Goal: Task Accomplishment & Management: Use online tool/utility

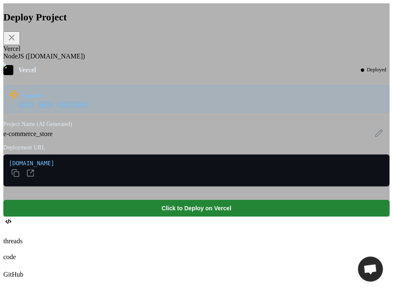
scroll to position [2940, 0]
click at [354, 72] on div "Deploy Project Vercel NodeJS (Fly.io) Vercel Deployed Supports: Next.js React H…" at bounding box center [196, 109] width 387 height 213
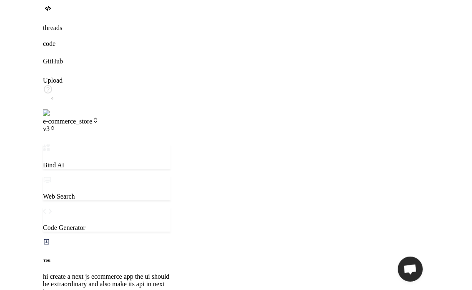
scroll to position [3125, 0]
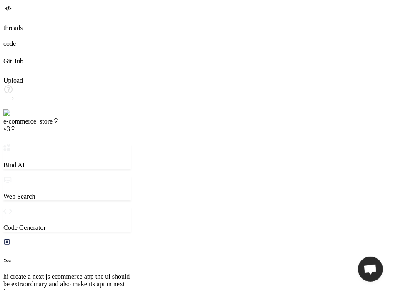
drag, startPoint x: 33, startPoint y: 104, endPoint x: 144, endPoint y: 199, distance: 145.6
copy div "Fixed the build issues! The problems were: Next.js Config : Removed the depreca…"
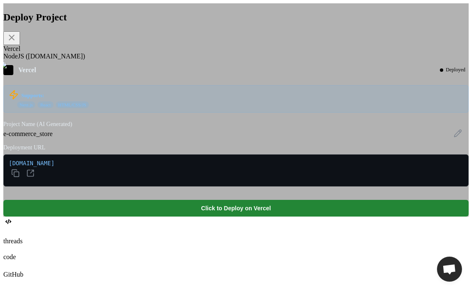
click at [194, 181] on span "e-commercestore-iota.vercel.app" at bounding box center [236, 170] width 455 height 21
click at [35, 177] on icon at bounding box center [30, 173] width 8 height 8
click at [17, 43] on icon at bounding box center [12, 38] width 10 height 10
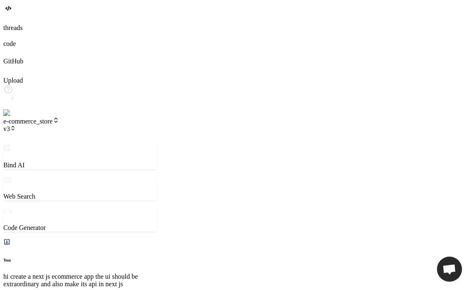
drag, startPoint x: 76, startPoint y: 226, endPoint x: 31, endPoint y: 111, distance: 123.7
click at [31, 144] on div "Bind AI Web Search Created with Pixso. Code Generator You hi create a next js e…" at bounding box center [80, 278] width 154 height 269
copy div "Fixed the build issues! The problems were: Next.js Config : Removed the depreca…"
click at [59, 118] on span "e-commerce_store" at bounding box center [31, 121] width 56 height 7
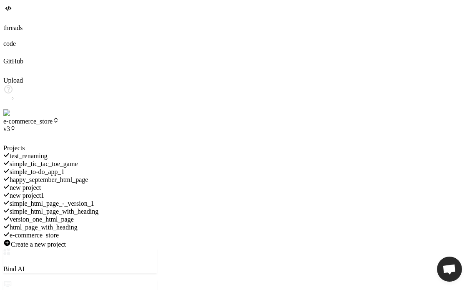
click at [9, 23] on icon at bounding box center [7, 19] width 8 height 8
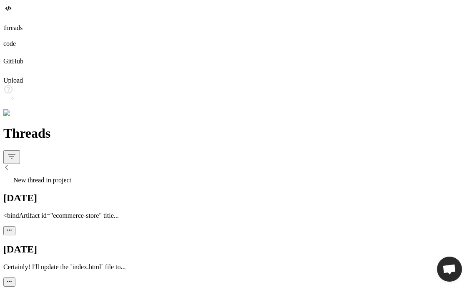
click at [9, 23] on icon at bounding box center [7, 19] width 8 height 8
click at [62, 177] on span "New thread in project" at bounding box center [42, 180] width 58 height 7
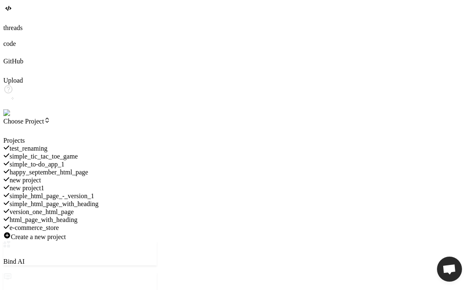
scroll to position [3637, 0]
click at [104, 137] on div at bounding box center [80, 137] width 154 height 0
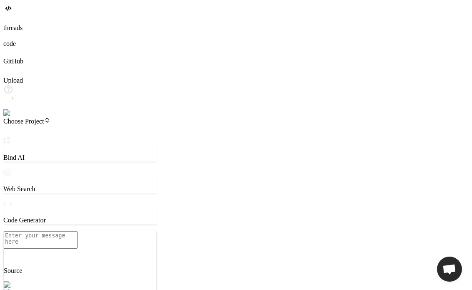
click at [57, 117] on header "Choose Project Created with Pixso." at bounding box center [80, 127] width 154 height 20
click at [50, 118] on span "Choose Project" at bounding box center [26, 121] width 47 height 7
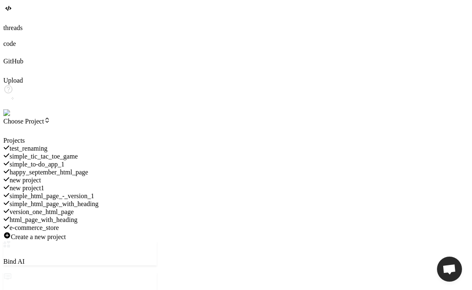
click at [35, 137] on div at bounding box center [80, 137] width 154 height 0
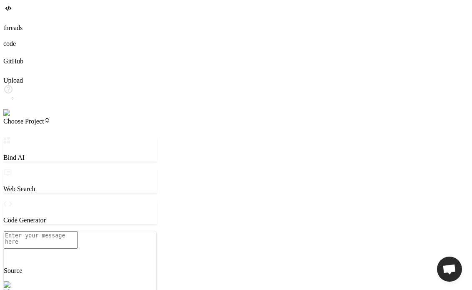
type textarea "x"
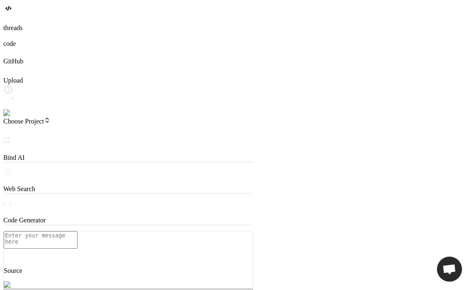
drag, startPoint x: 173, startPoint y: 122, endPoint x: 254, endPoint y: 101, distance: 83.7
click at [253, 137] on div "Bind AI Web Search Created with Pixso. Code Generator Source Agent Mode. When t…" at bounding box center [128, 272] width 250 height 270
drag, startPoint x: 327, startPoint y: 61, endPoint x: 324, endPoint y: 220, distance: 159.8
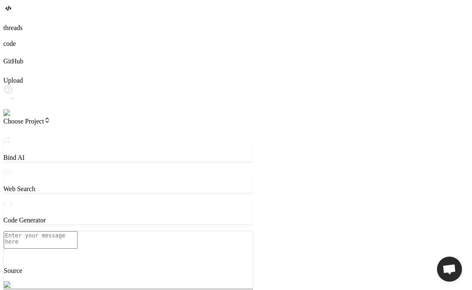
click at [76, 249] on div "Source Agent Mode. When this toggle is activated, AI automatically makes decisi…" at bounding box center [128, 278] width 250 height 95
click at [153, 232] on div "Source Agent Mode. When this toggle is activated, AI automatically makes decisi…" at bounding box center [128, 278] width 250 height 95
click at [78, 241] on textarea at bounding box center [41, 240] width 74 height 18
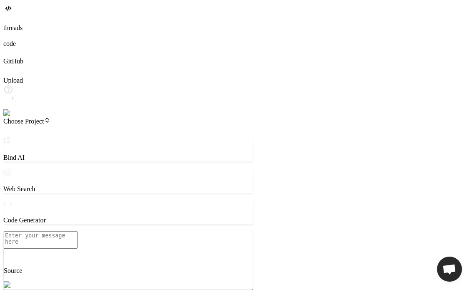
type textarea "c"
type textarea "x"
type textarea "cr"
type textarea "x"
type textarea "cre"
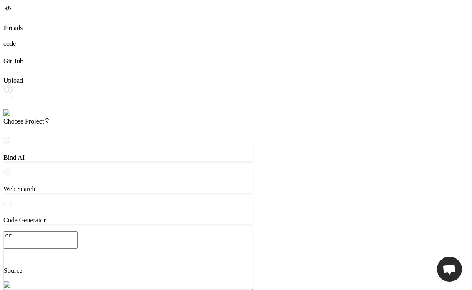
type textarea "x"
type textarea "crea"
type textarea "x"
type textarea "creat"
type textarea "x"
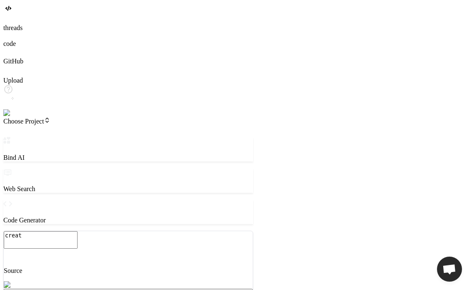
type textarea "create"
type textarea "x"
type textarea "create"
type textarea "x"
type textarea "create a"
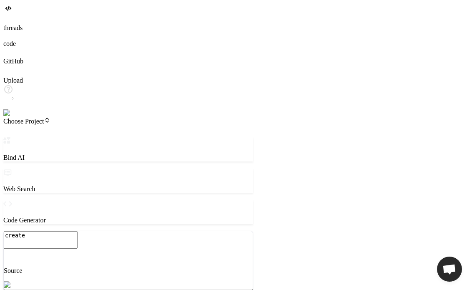
type textarea "x"
type textarea "create a"
type textarea "x"
type textarea "create a h"
type textarea "x"
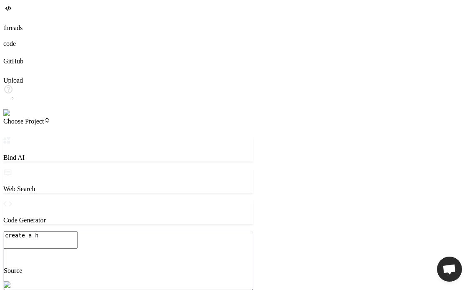
type textarea "create a ht"
type textarea "x"
type textarea "create a htm"
type textarea "x"
type textarea "create a html"
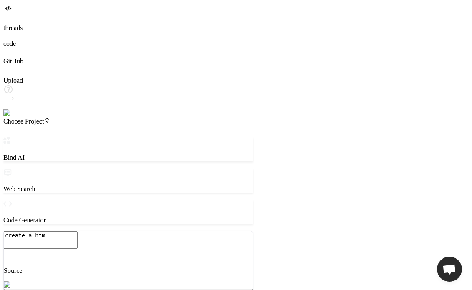
type textarea "x"
type textarea "create a html"
type textarea "x"
type textarea "create a html p"
type textarea "x"
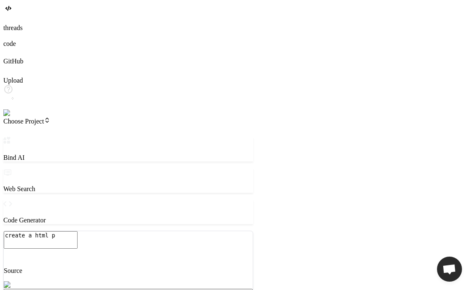
type textarea "create a html pa"
type textarea "x"
type textarea "create a html pag"
type textarea "x"
type textarea "create a html page"
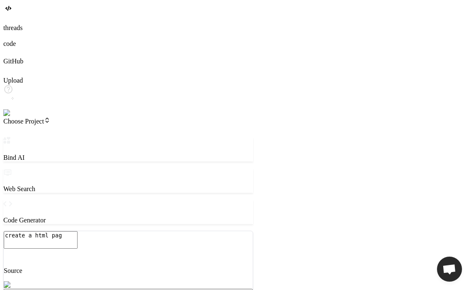
type textarea "x"
type textarea "create a html page"
type textarea "x"
type textarea "create a html page w"
type textarea "x"
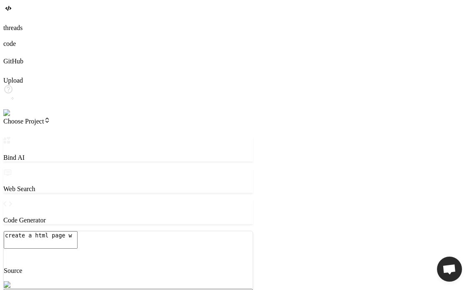
type textarea "create a html page wi"
type textarea "x"
type textarea "create a html page wit"
type textarea "x"
type textarea "create a html page with"
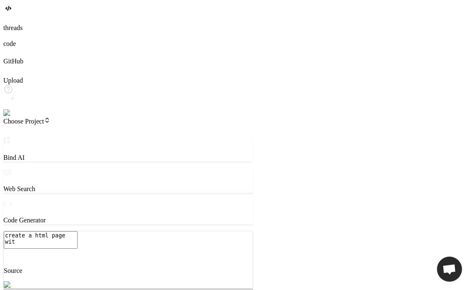
type textarea "x"
type textarea "create a html page with"
type textarea "x"
type textarea "create a html page with h"
type textarea "x"
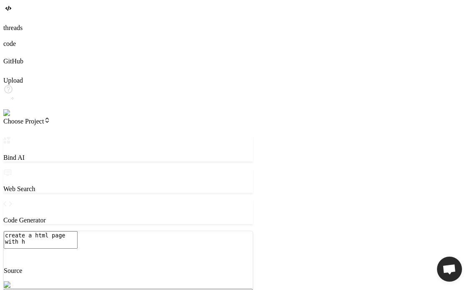
type textarea "create a html page with he"
type textarea "x"
type textarea "create a html page with hea"
type textarea "x"
type textarea "create a html page with head"
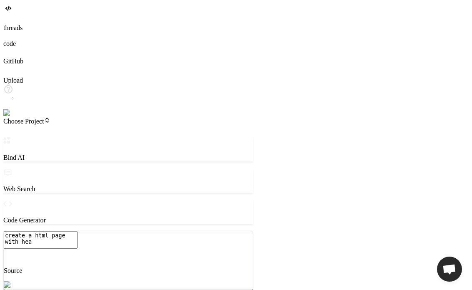
type textarea "x"
type textarea "create a html page with headi"
type textarea "x"
type textarea "create a html page with headin"
type textarea "x"
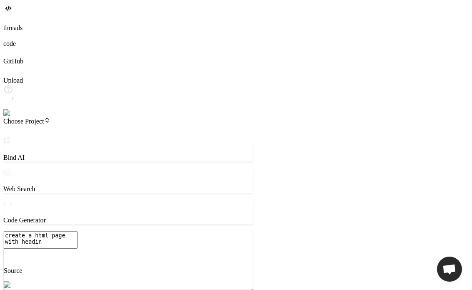
type textarea "create a html page with heading"
type textarea "x"
type textarea "create a html page with heading"
type textarea "x"
type textarea "create a html page with heading"
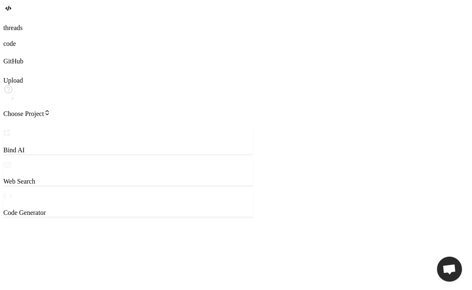
type textarea "x"
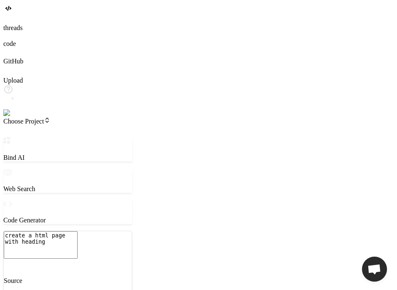
type textarea "x"
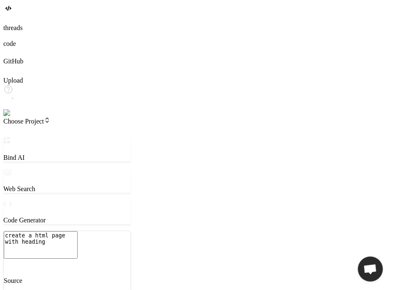
click at [78, 239] on textarea "create a html page with heading" at bounding box center [41, 245] width 74 height 28
type textarea "create a html page with heading v"
type textarea "x"
type textarea "create a html page with heading ve"
type textarea "x"
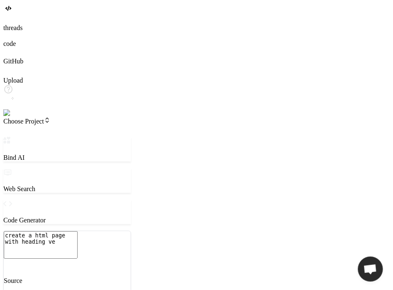
type textarea "create a html page with heading ver"
type textarea "x"
type textarea "create a html page with heading vers"
type textarea "x"
type textarea "create a html page with heading versi"
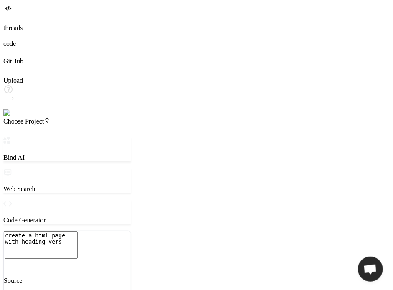
type textarea "x"
type textarea "create a html page with heading versio"
type textarea "x"
type textarea "create a html page with heading version"
type textarea "x"
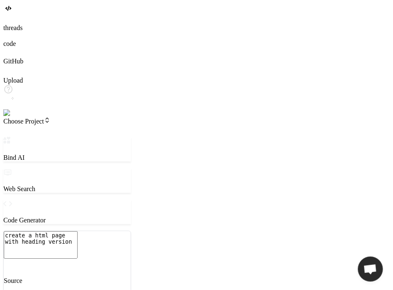
type textarea "create a html page with heading version"
type textarea "x"
type textarea "create a html page with heading version o"
type textarea "x"
type textarea "create a html page with heading version on"
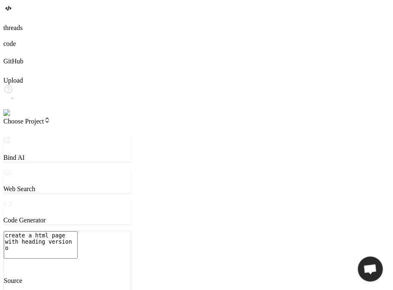
type textarea "x"
type textarea "create a html page with heading version one"
type textarea "x"
type textarea "create a html page with heading version one"
type textarea "x"
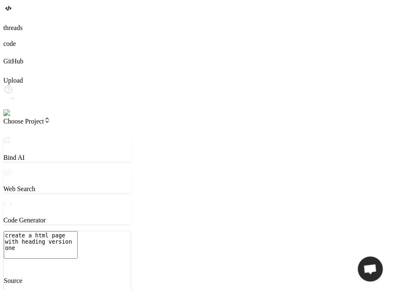
type textarea "create a html page with heading version one f"
type textarea "x"
type textarea "create a html page with heading version one fro"
type textarea "x"
type textarea "create a html page with heading version one fro"
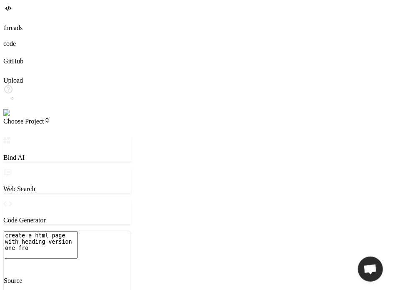
type textarea "x"
type textarea "create a html page with heading version one fro t"
type textarea "x"
type textarea "create a html page with heading version one fro te"
type textarea "x"
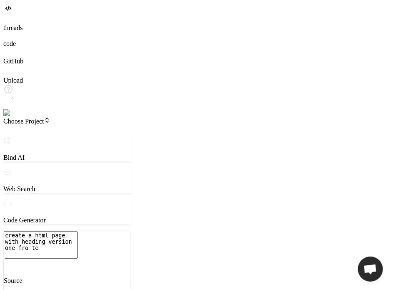
type textarea "create a html page with heading version one fro tes"
type textarea "x"
type textarea "create a html page with heading version one fro test"
type textarea "x"
type textarea "create a html page with heading version one fro testi"
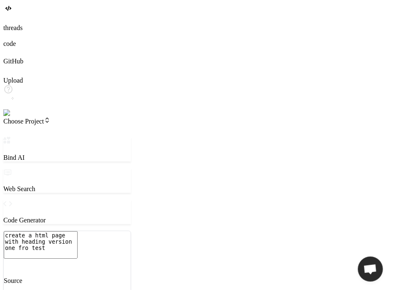
type textarea "x"
type textarea "create a html page with heading version one fro testin"
type textarea "x"
type textarea "create a html page with heading version one fro testing"
type textarea "x"
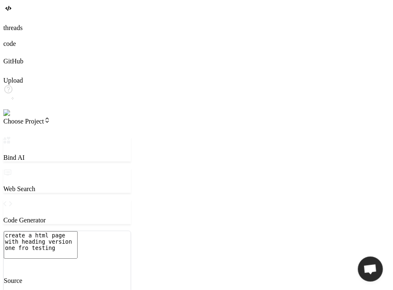
type textarea "create a html page with heading version one fro testing"
type textarea "x"
type textarea "create a html page with heading version one fro testing"
type textarea "x"
type textarea "create a html page with heading version one fro testin"
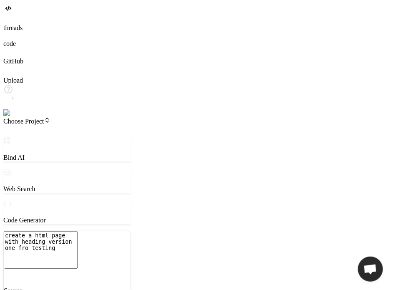
type textarea "x"
type textarea "create a html page with heading version one fro testi"
type textarea "x"
type textarea "create a html page with heading version one fro test"
type textarea "x"
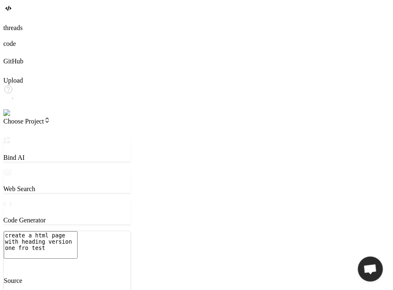
type textarea "create a html page with heading version one fro tes"
type textarea "x"
type textarea "create a html page with heading version one fro te"
type textarea "x"
type textarea "create a html page with heading version one fro t"
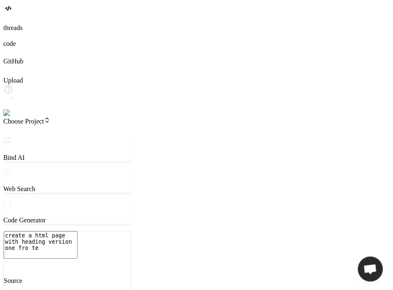
type textarea "x"
type textarea "create a html page with heading version one fro"
type textarea "x"
type textarea "create a html page with heading version one fro"
type textarea "x"
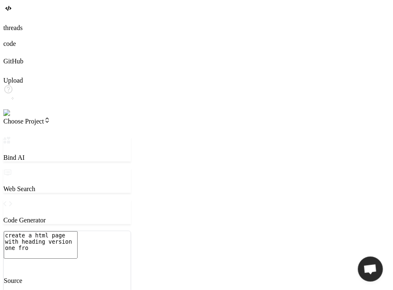
type textarea "create a html page with heading version one fr"
type textarea "x"
type textarea "create a html page with heading version one f"
type textarea "x"
type textarea "create a html page with heading version one"
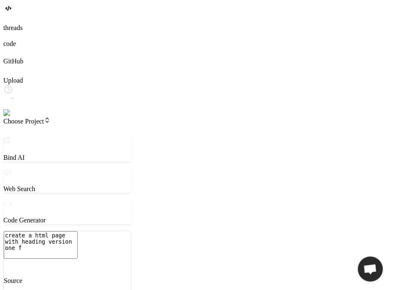
type textarea "x"
type textarea "create a html page with heading version one f"
type textarea "x"
type textarea "create a html page with heading version one fo"
type textarea "x"
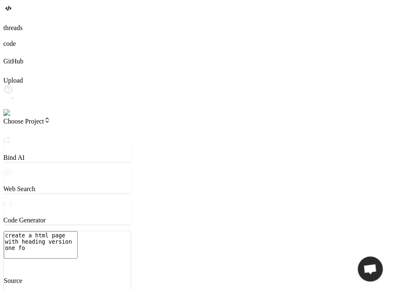
type textarea "create a html page with heading version one for"
type textarea "x"
type textarea "create a html page with heading version one for"
type textarea "x"
type textarea "create a html page with heading version one for t"
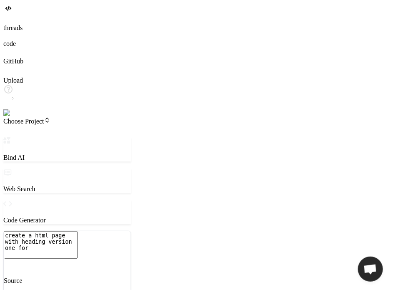
type textarea "x"
type textarea "create a html page with heading version one for te"
type textarea "x"
type textarea "create a html page with heading version one for tes"
type textarea "x"
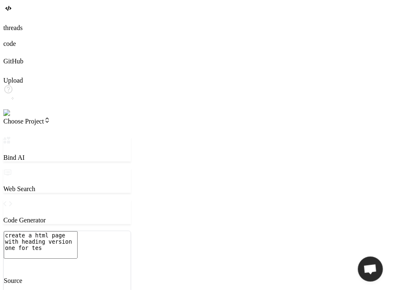
type textarea "create a html page with heading version one for test"
type textarea "x"
type textarea "create a html page with heading version one for testi"
type textarea "x"
type textarea "create a html page with heading version one for testin"
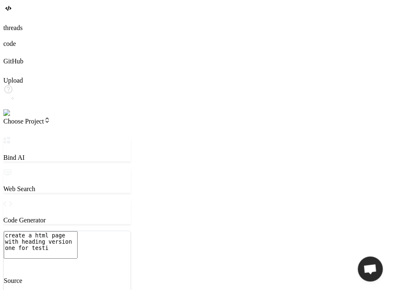
type textarea "x"
type textarea "create a html page with heading version one for testing"
type textarea "x"
type textarea "create a html page with heading version one for testing"
type textarea "x"
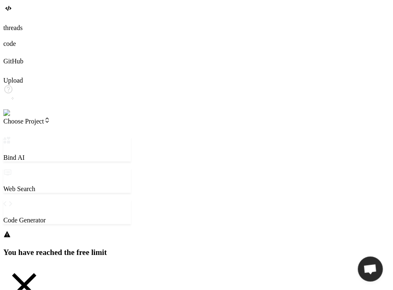
type textarea "create a html page with heading version one for testing"
click at [9, 117] on img at bounding box center [16, 113] width 27 height 8
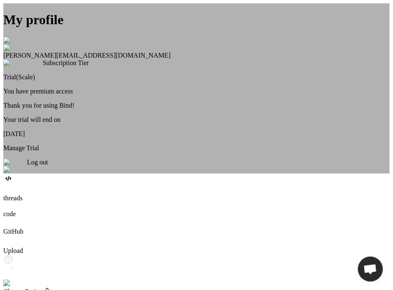
click at [9, 174] on div "My profile Anas Khan anas@witarist.com Subscription Tier Trial(Scale) You have …" at bounding box center [196, 88] width 386 height 170
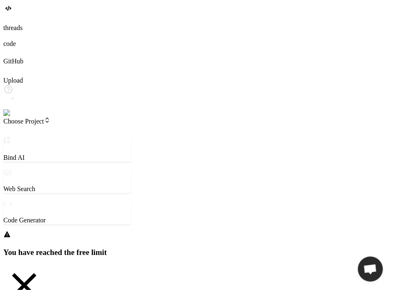
type textarea "x"
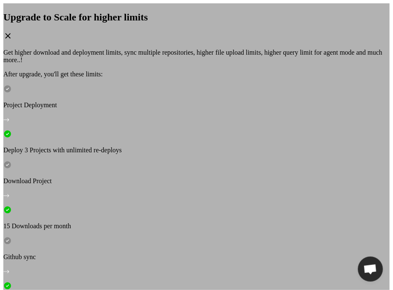
click at [284, 42] on div "Upgrade to Scale for higher limits" at bounding box center [196, 27] width 386 height 30
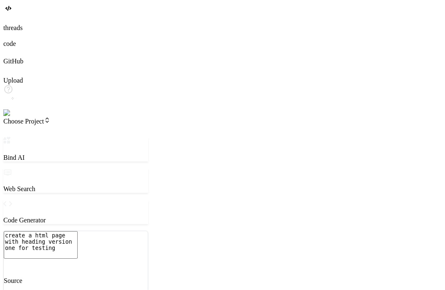
click at [78, 240] on textarea "create a html page with heading version one for testing" at bounding box center [41, 245] width 74 height 28
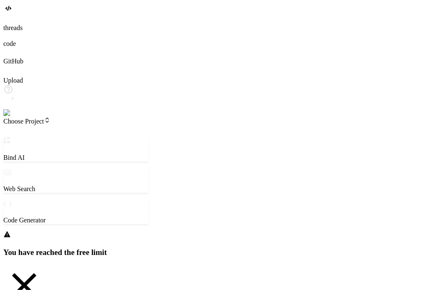
type textarea "x"
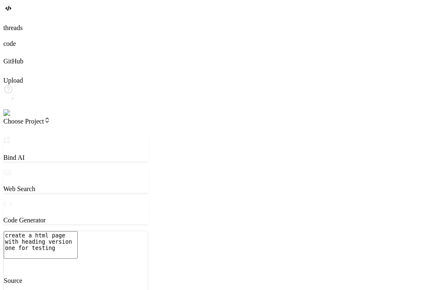
click at [78, 245] on textarea "create a html page with heading version one for testing" at bounding box center [41, 245] width 74 height 28
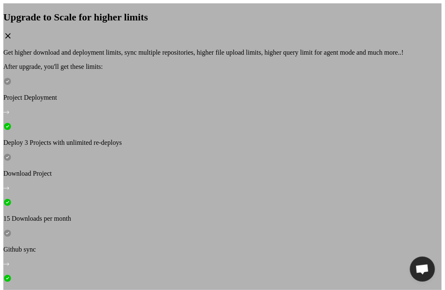
click at [71, 160] on div "Upgrade to Scale for higher limits Get higher download and deployment limits, s…" at bounding box center [222, 149] width 438 height 292
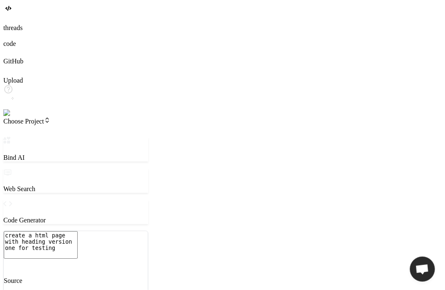
click at [10, 117] on img at bounding box center [16, 113] width 27 height 8
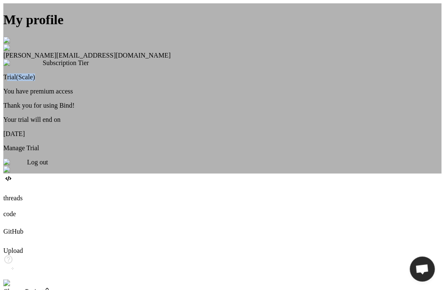
drag, startPoint x: 277, startPoint y: 119, endPoint x: 241, endPoint y: 119, distance: 36.7
click at [241, 119] on div "Subscription Tier Trial(Scale) You have premium access Thank you for using Bind…" at bounding box center [222, 105] width 438 height 93
click at [141, 141] on div "My profile Anas Khan anas@witarist.com Subscription Tier Trial(Scale) You have …" at bounding box center [222, 88] width 438 height 170
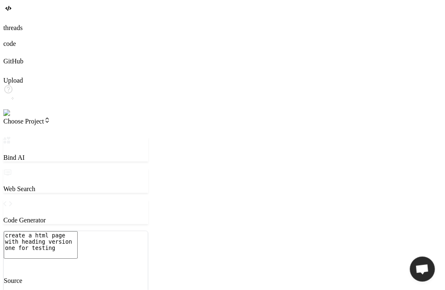
click at [78, 242] on textarea "create a html page with heading version one for testing" at bounding box center [41, 245] width 74 height 28
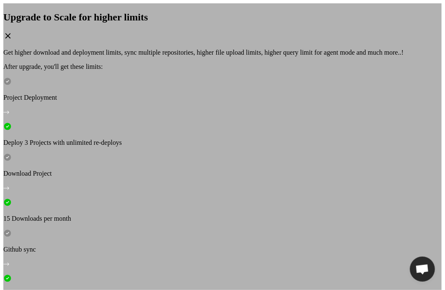
click at [88, 198] on div "Upgrade to Scale for higher limits Get higher download and deployment limits, s…" at bounding box center [222, 149] width 438 height 292
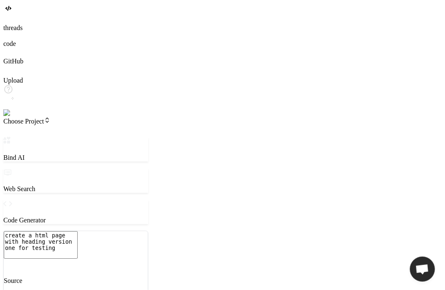
click at [78, 244] on textarea "create a html page with heading version one for testing" at bounding box center [41, 245] width 74 height 28
type textarea "x"
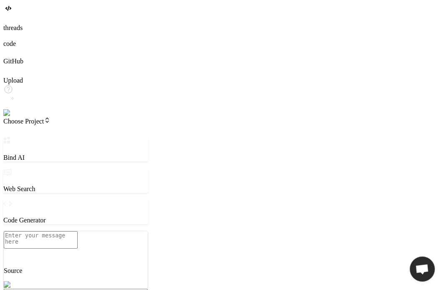
click at [12, 117] on img at bounding box center [16, 113] width 27 height 8
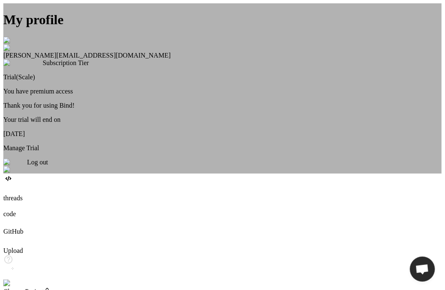
click at [78, 156] on div "My profile Anas Khan anas@witarist.com Subscription Tier Trial(Scale) You have …" at bounding box center [222, 88] width 438 height 170
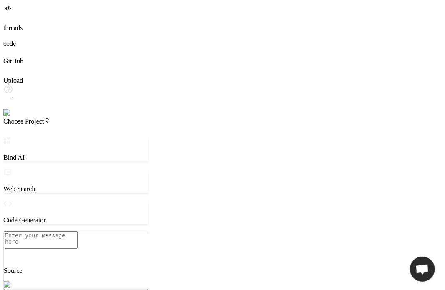
click at [78, 244] on textarea at bounding box center [41, 240] width 74 height 18
type textarea "x"
type textarea "j"
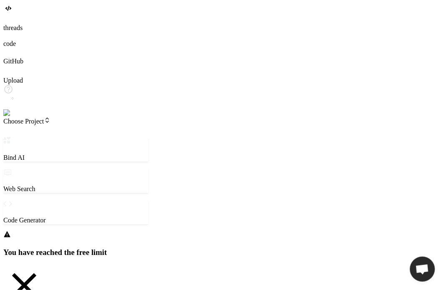
type textarea "x"
drag, startPoint x: 57, startPoint y: 252, endPoint x: 69, endPoint y: 242, distance: 16.0
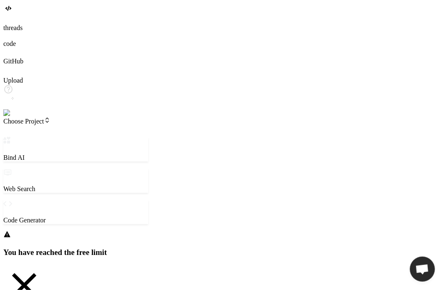
type textarea "x"
type textarea "h"
type textarea "x"
type textarea "hi"
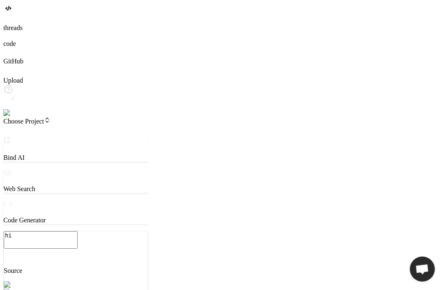
click at [78, 237] on textarea "hi" at bounding box center [41, 240] width 74 height 18
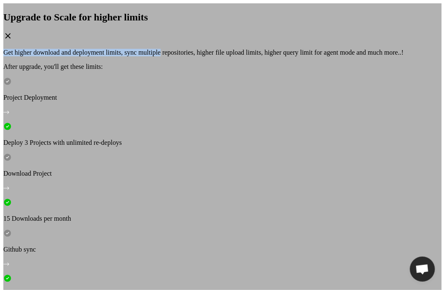
drag, startPoint x: 309, startPoint y: 79, endPoint x: 309, endPoint y: 75, distance: 4.6
click at [309, 75] on div "Upgrade to Scale for higher limits Get higher download and deployment limits, s…" at bounding box center [222, 208] width 438 height 392
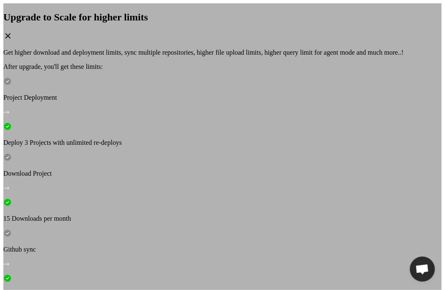
click at [13, 40] on icon at bounding box center [7, 35] width 9 height 9
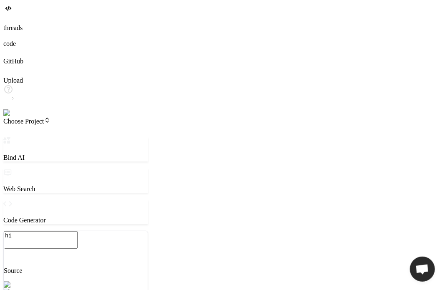
click at [78, 233] on textarea "hi" at bounding box center [41, 240] width 74 height 18
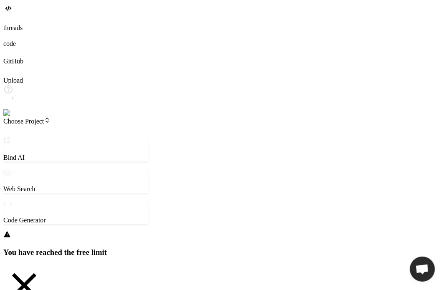
type textarea "x"
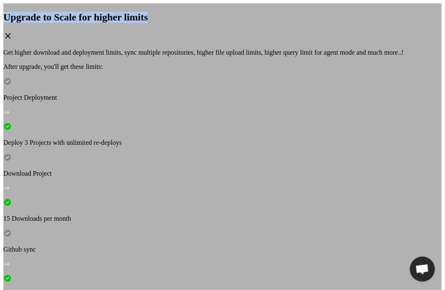
drag, startPoint x: 291, startPoint y: 73, endPoint x: 126, endPoint y: 75, distance: 165.3
click at [126, 42] on div "Upgrade to Scale for higher limits" at bounding box center [222, 27] width 438 height 30
copy h2 "Upgrade to Scale for higher limits"
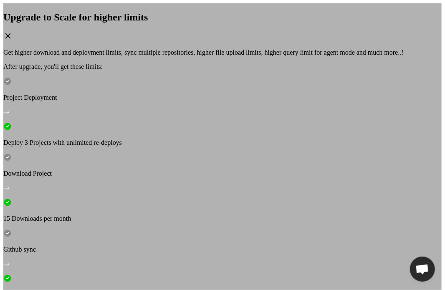
click at [315, 42] on div "Upgrade to Scale for higher limits" at bounding box center [222, 27] width 438 height 30
click at [13, 40] on icon at bounding box center [7, 35] width 9 height 9
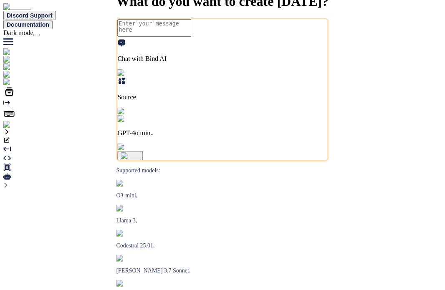
click at [5, 129] on img at bounding box center [16, 125] width 27 height 8
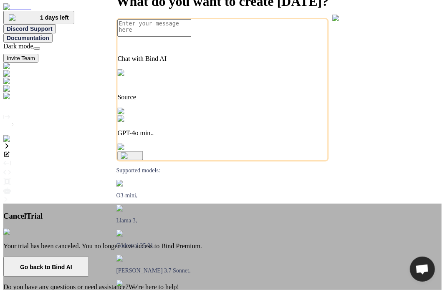
click at [89, 257] on button "Go back to Bind AI" at bounding box center [46, 267] width 86 height 20
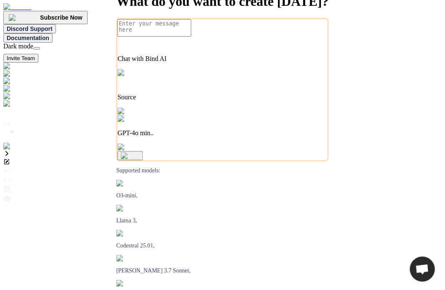
type textarea "x"
click at [15, 150] on img at bounding box center [16, 147] width 27 height 8
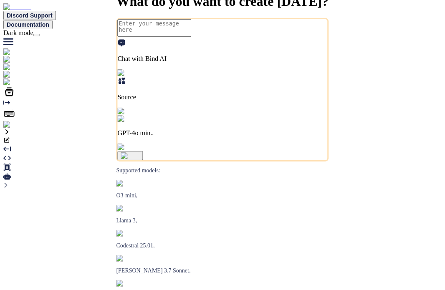
click at [13, 78] on img at bounding box center [22, 75] width 38 height 8
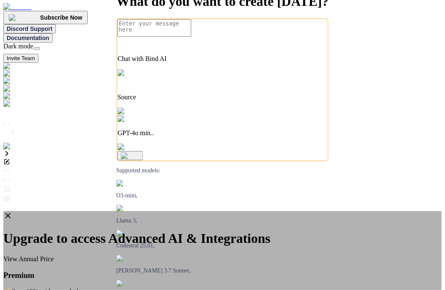
type textarea "x"
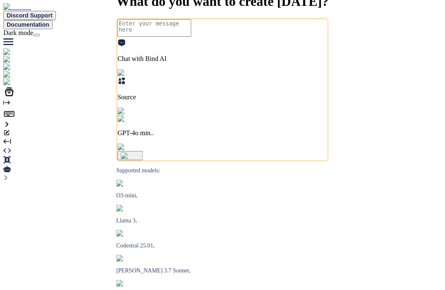
type textarea "x"
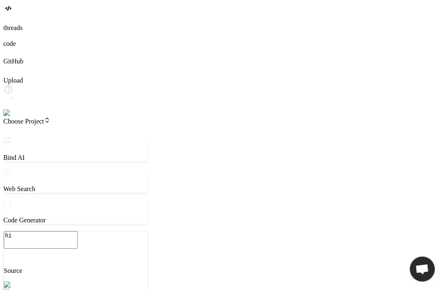
click at [78, 247] on textarea "hi" at bounding box center [41, 240] width 74 height 18
type textarea "x"
type textarea "hi"
type textarea "x"
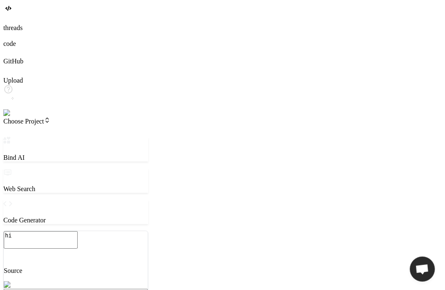
type textarea "hi c"
type textarea "x"
type textarea "hi cr"
type textarea "x"
type textarea "hi crea"
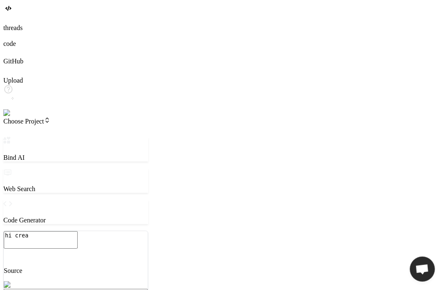
type textarea "x"
type textarea "hi creat"
type textarea "x"
type textarea "hi create"
type textarea "x"
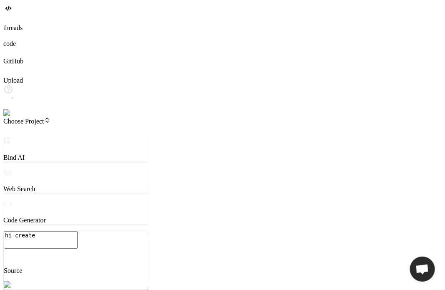
type textarea "hi create"
type textarea "x"
type textarea "hi create a"
type textarea "x"
type textarea "hi create a"
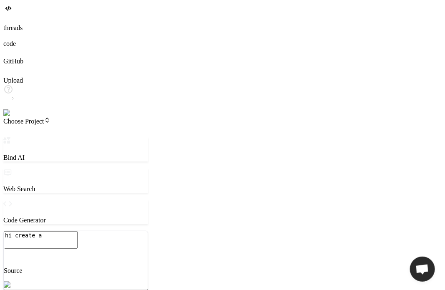
type textarea "x"
type textarea "hi create a s"
type textarea "x"
type textarea "hi create a si"
type textarea "x"
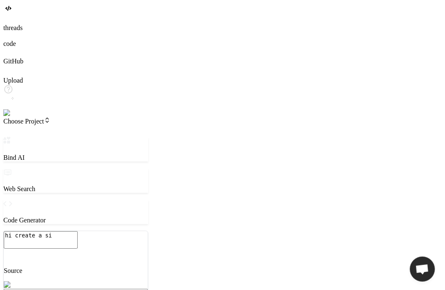
type textarea "hi create a sim"
type textarea "x"
type textarea "hi create a simp"
type textarea "x"
type textarea "hi create a simpl"
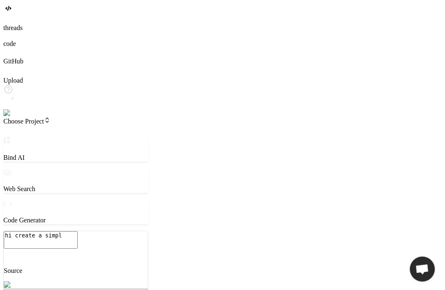
type textarea "x"
type textarea "hi create a simple"
type textarea "x"
type textarea "hi create a simple h"
type textarea "x"
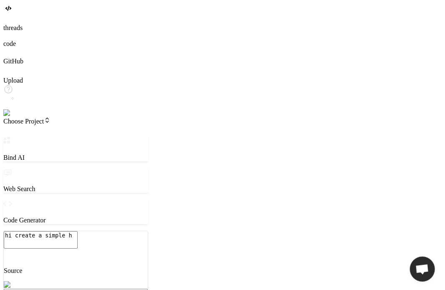
type textarea "hi create a simple ht"
type textarea "x"
type textarea "hi create a simple htm"
type textarea "x"
type textarea "hi create a simple html"
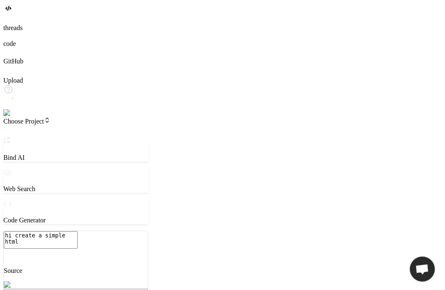
type textarea "x"
type textarea "hi create a simple html"
type textarea "x"
type textarea "hi create a simple html p"
type textarea "x"
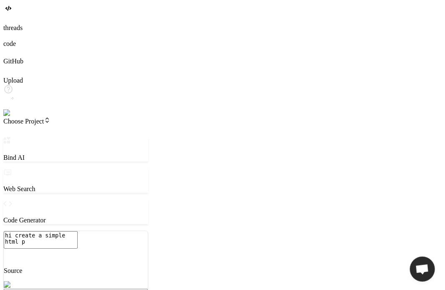
type textarea "hi create a simple html pa"
type textarea "x"
type textarea "hi create a simple html pag"
type textarea "x"
type textarea "hi create a simple html page"
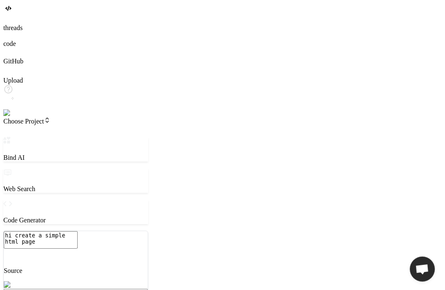
type textarea "x"
type textarea "hi create a simple html page"
type textarea "x"
type textarea "hi create a simple html page w"
type textarea "x"
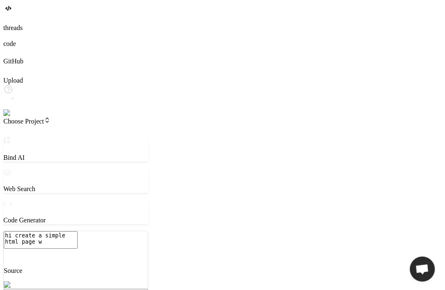
type textarea "hi create a simple html page wh"
type textarea "x"
type textarea "hi create a simple html page whi"
type textarea "x"
type textarea "hi create a simple html page whic"
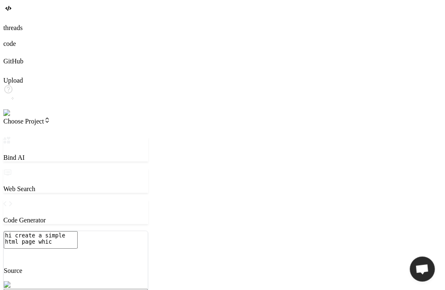
type textarea "x"
type textarea "hi create a simple html page which"
type textarea "x"
type textarea "hi create a simple html page which"
type textarea "x"
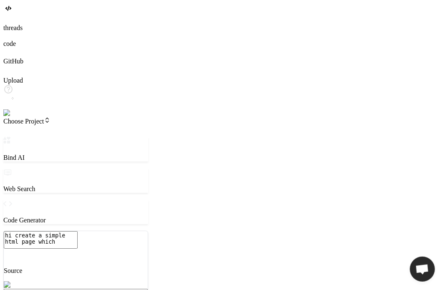
type textarea "hi create a simple html page which s"
type textarea "x"
type textarea "hi create a simple html page which sa"
type textarea "x"
type textarea "hi create a simple html page which say"
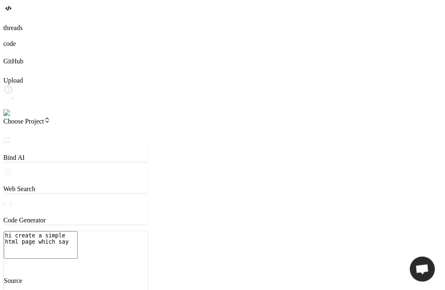
type textarea "x"
type textarea "hi create a simple html page which says"
type textarea "x"
type textarea "hi create a simple html page which says"
type textarea "x"
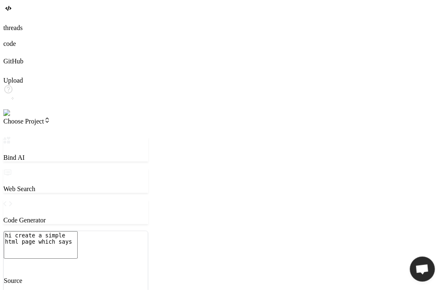
type textarea "hi create a simple html page which says v"
type textarea "x"
type textarea "hi create a simple html page which says ve"
type textarea "x"
type textarea "hi create a simple html page which says ver"
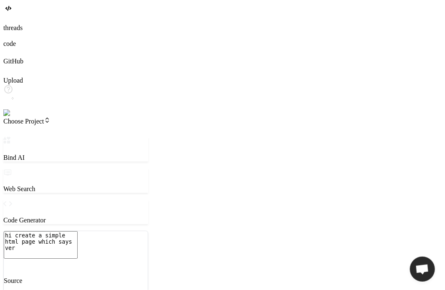
type textarea "x"
type textarea "hi create a simple html page which says vers"
type textarea "x"
type textarea "hi create a simple html page which says verso"
type textarea "x"
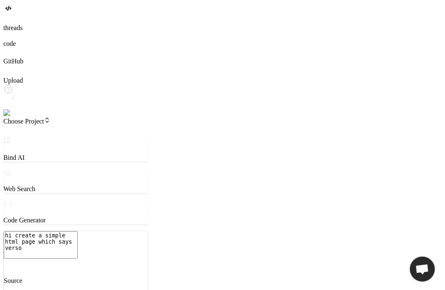
type textarea "hi create a simple html page which says vers"
type textarea "x"
type textarea "hi create a simple html page which says ver"
type textarea "x"
type textarea "hi create a simple html page which says ve"
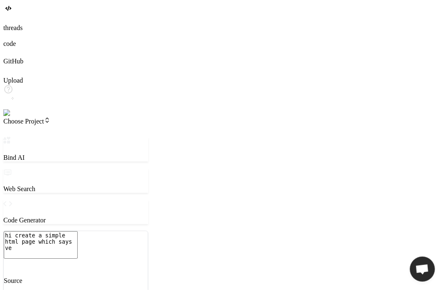
type textarea "x"
type textarea "hi create a simple html page which says v"
type textarea "x"
type textarea "hi create a simple html page which says"
type textarea "x"
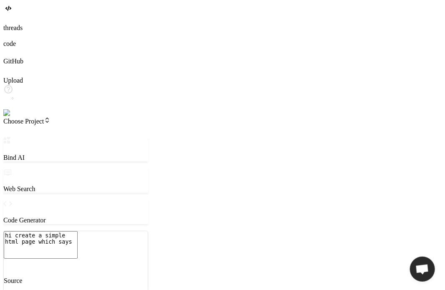
type textarea "hi create a simple html page which says"
type textarea "x"
type textarea "hi create a simple html page which say"
type textarea "x"
type textarea "hi create a simple html page which sa"
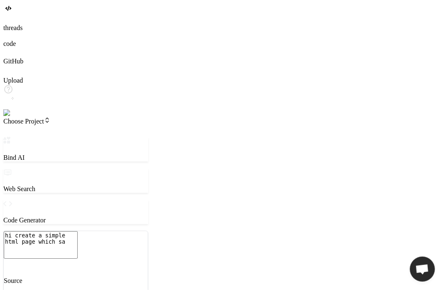
type textarea "x"
type textarea "hi create a simple html page which s"
type textarea "x"
type textarea "hi create a simple html page which"
type textarea "x"
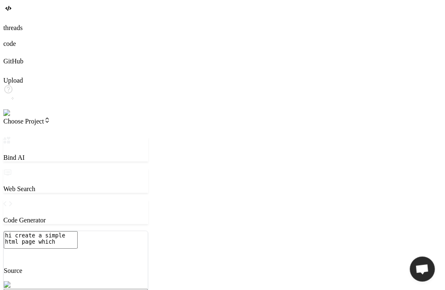
type textarea "hi create a simple html page which s"
type textarea "x"
type textarea "hi create a simple html page which sh"
type textarea "x"
type textarea "hi create a simple html page which sho"
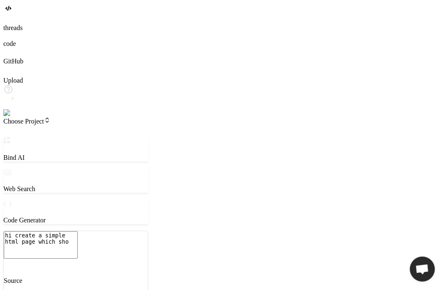
type textarea "x"
type textarea "hi create a simple html page which show"
type textarea "x"
type textarea "hi create a simple html page which show"
type textarea "x"
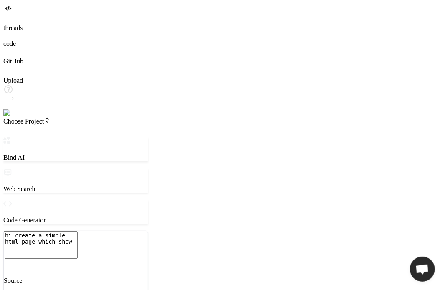
type textarea "hi create a simple html page which show v"
type textarea "x"
type textarea "hi create a simple html page which show ve"
type textarea "x"
type textarea "hi create a simple html page which show ver"
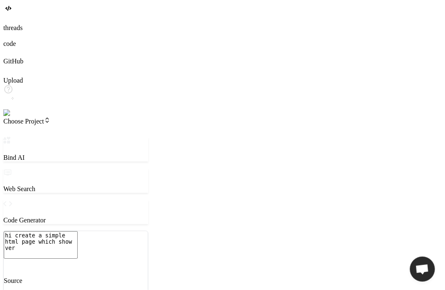
type textarea "x"
type textarea "hi create a simple html page which show vers"
type textarea "x"
type textarea "hi create a simple html page which show ver"
type textarea "x"
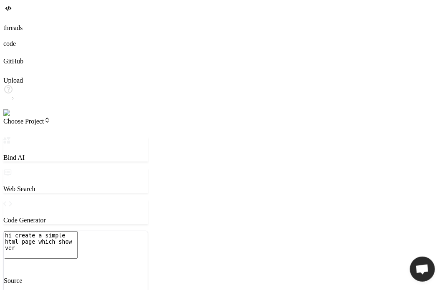
type textarea "hi create a simple html page which show ve"
type textarea "x"
type textarea "hi create a simple html page which show v"
type textarea "x"
type textarea "hi create a simple html page which show"
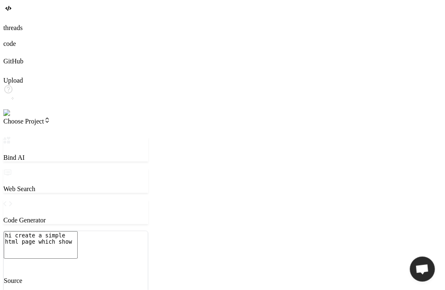
type textarea "x"
type textarea "hi create a simple html page which show h"
type textarea "x"
type textarea "hi create a simple html page which show he"
type textarea "x"
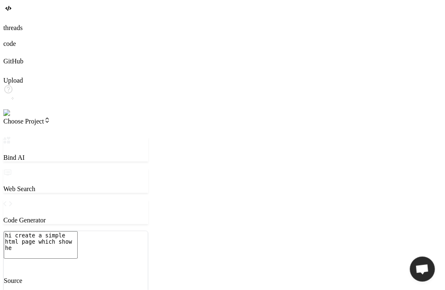
type textarea "hi create a simple html page which show hea"
type textarea "x"
type textarea "hi create a simple html page which show head"
type textarea "x"
type textarea "hi create a simple html page which show headi"
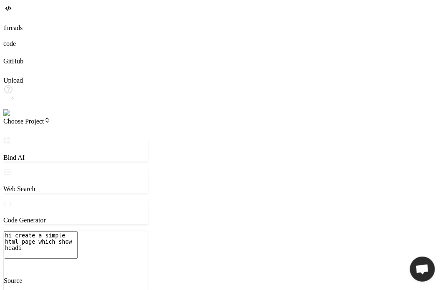
type textarea "x"
type textarea "hi create a simple html page which show headin"
type textarea "x"
type textarea "hi create a simple html page which show heading"
type textarea "x"
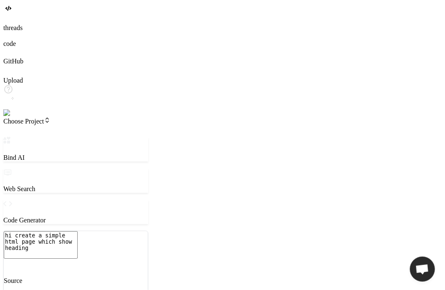
type textarea "hi create a simple html page which show heading"
type textarea "x"
type textarea "hi create a simple html page which show heading v"
type textarea "x"
type textarea "hi create a simple html page which show heading ve"
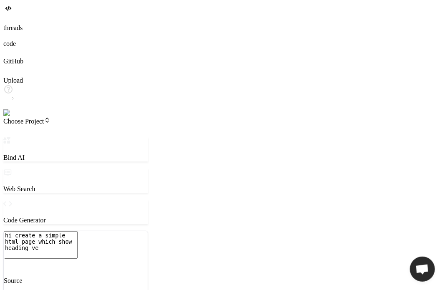
type textarea "x"
type textarea "hi create a simple html page which show heading ver"
type textarea "x"
type textarea "hi create a simple html page which show heading vers"
type textarea "x"
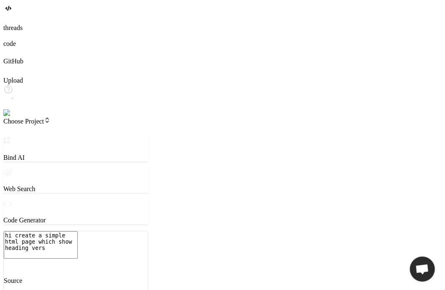
type textarea "hi create a simple html page which show heading versi"
type textarea "x"
type textarea "hi create a simple html page which show heading versio"
type textarea "x"
type textarea "hi create a simple html page which show heading version"
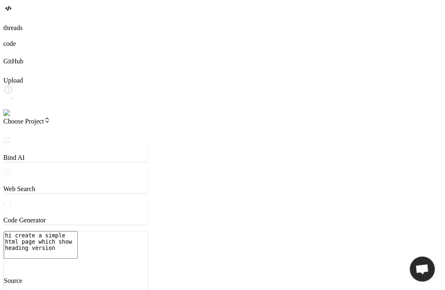
type textarea "x"
type textarea "hi create a simple html page which show heading version"
type textarea "x"
type textarea "hi create a simple html page which show heading version o"
type textarea "x"
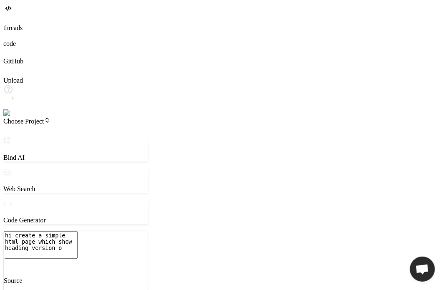
type textarea "hi create a simple html page which show heading version oe"
type textarea "x"
type textarea "hi create a simple html page which show heading version oe"
type textarea "x"
type textarea "hi create a simple html page which show heading version oe"
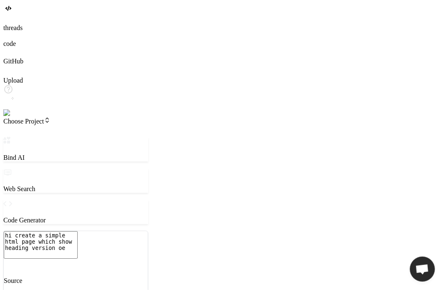
type textarea "x"
type textarea "hi create a simple html page which show heading version o"
type textarea "x"
type textarea "hi create a simple html page which show heading version"
type textarea "x"
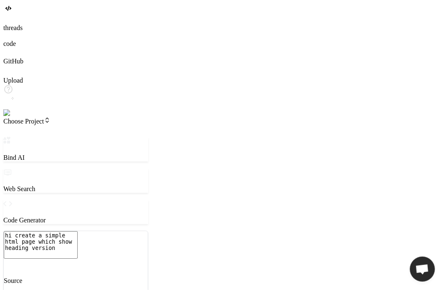
type textarea "hi create a simple html page which show heading version n"
type textarea "x"
type textarea "hi create a simple html page which show heading version ne"
type textarea "x"
type textarea "hi create a simple html page which show heading version ne"
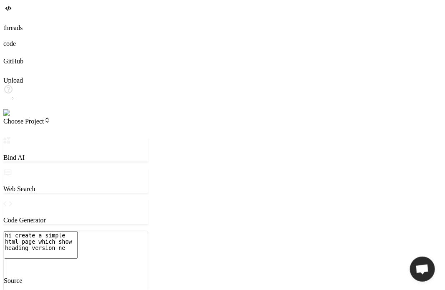
type textarea "x"
type textarea "hi create a simple html page which show heading version ne"
type textarea "x"
type textarea "hi create a simple html page which show heading version n"
type textarea "x"
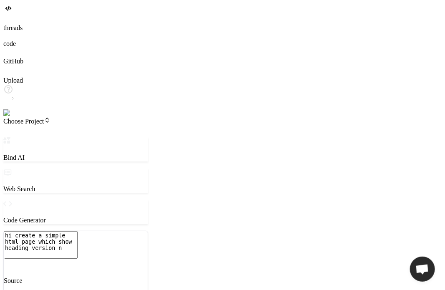
type textarea "hi create a simple html page which show heading version"
type textarea "x"
type textarea "hi create a simple html page which show heading version o"
type textarea "x"
type textarea "hi create a simple html page which show heading version on"
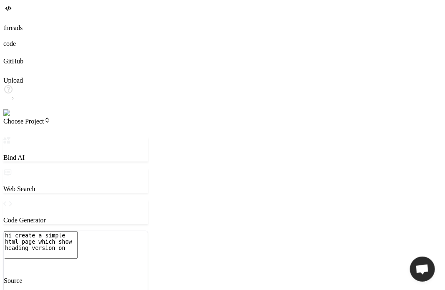
type textarea "x"
type textarea "hi create a simple html page which show heading version one"
type textarea "x"
type textarea "hi create a simple html page which show heading version one"
type textarea "x"
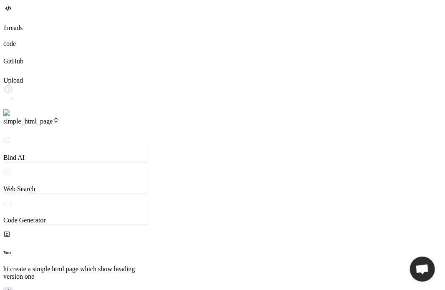
type textarea "x"
type textarea "<h1>Version One</h1> </body> </html>"
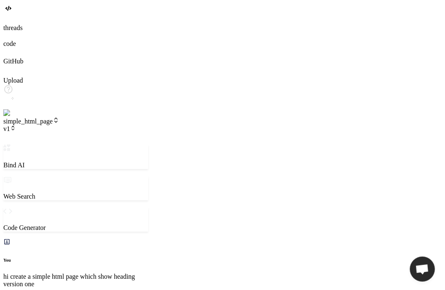
scroll to position [72, 0]
type textarea "x"
type textarea "p"
type textarea "x"
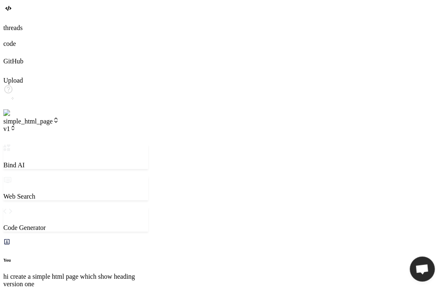
type textarea "pl"
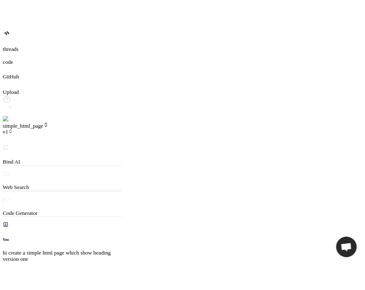
scroll to position [298, 0]
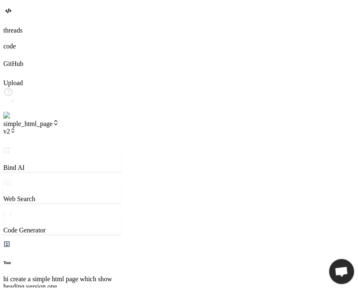
scroll to position [327, 0]
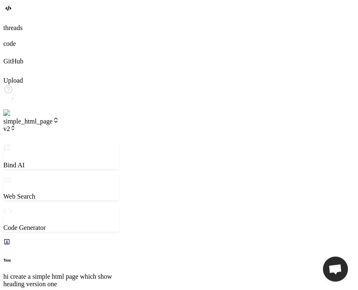
click at [16, 125] on icon at bounding box center [13, 128] width 6 height 6
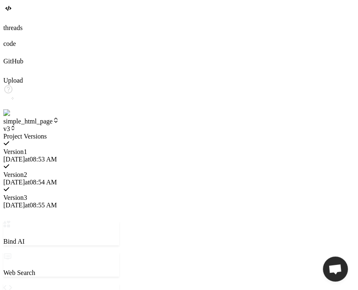
click at [119, 148] on div "Version 1" at bounding box center [61, 152] width 116 height 8
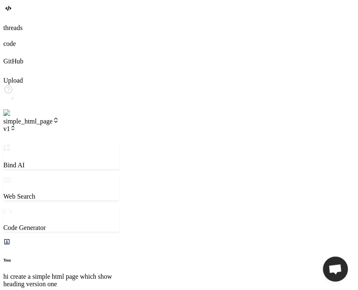
scroll to position [1153, 0]
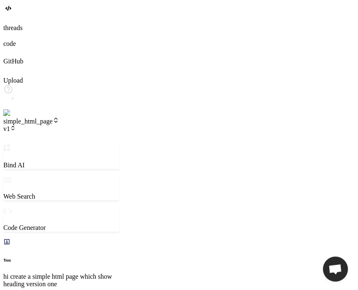
drag, startPoint x: 152, startPoint y: 101, endPoint x: 177, endPoint y: 96, distance: 25.0
click at [119, 144] on div "Bind AI Web Search Created with Pixso. Code Generator You hi create a simple ht…" at bounding box center [61, 279] width 116 height 270
click at [26, 125] on span "v1.1.0" at bounding box center [14, 128] width 23 height 7
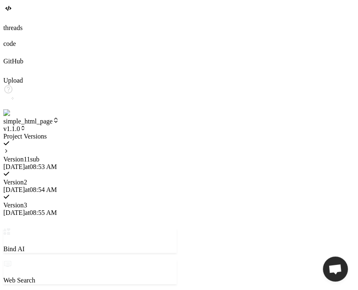
click at [118, 148] on div at bounding box center [90, 152] width 174 height 8
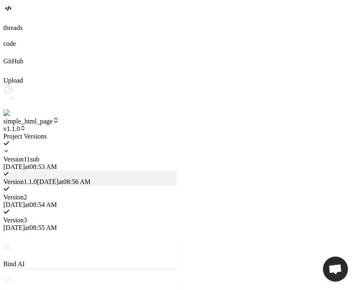
click at [9, 148] on icon at bounding box center [6, 151] width 6 height 6
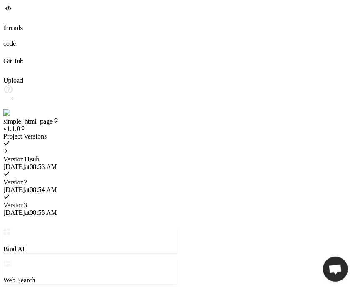
click at [177, 133] on div at bounding box center [90, 133] width 174 height 0
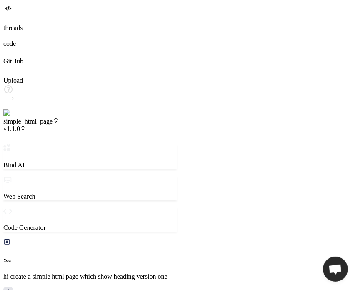
click at [26, 125] on span "v1.1.1" at bounding box center [14, 128] width 23 height 7
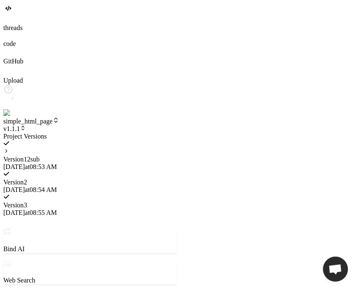
click at [9, 148] on icon at bounding box center [6, 151] width 6 height 6
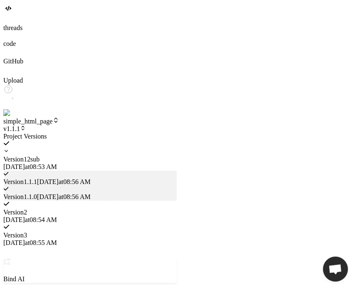
click at [27, 156] on span "Version 1" at bounding box center [15, 159] width 24 height 7
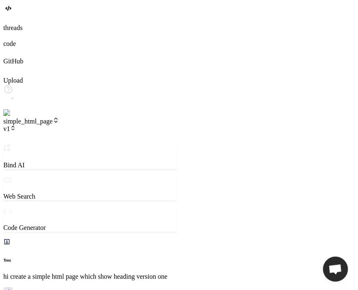
scroll to position [2467, 0]
click at [26, 125] on span "v1.1.2" at bounding box center [14, 128] width 23 height 7
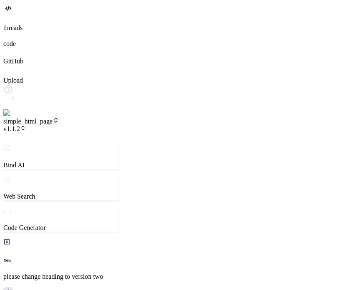
scroll to position [624, 0]
click at [26, 125] on span "v1.1.2" at bounding box center [14, 128] width 23 height 7
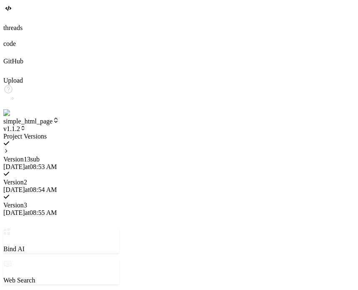
click at [9, 148] on icon at bounding box center [6, 151] width 6 height 6
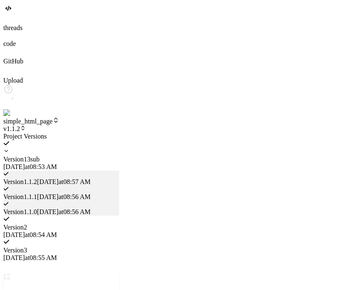
scroll to position [72, 0]
click at [119, 133] on div at bounding box center [61, 133] width 116 height 0
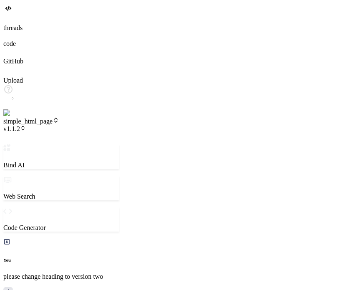
scroll to position [312, 0]
click at [26, 125] on span "v1.1.2" at bounding box center [14, 128] width 23 height 7
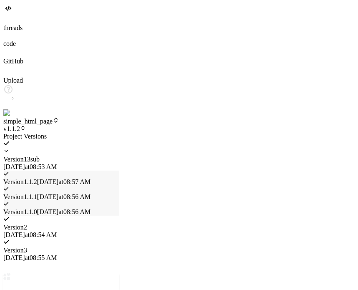
click at [119, 224] on div "Version 2" at bounding box center [61, 228] width 116 height 8
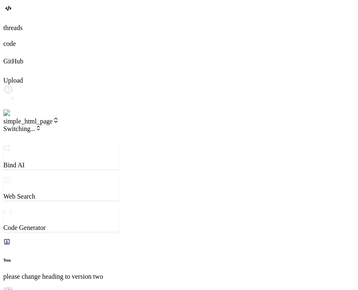
type textarea "x"
type textarea "n"
type textarea "x"
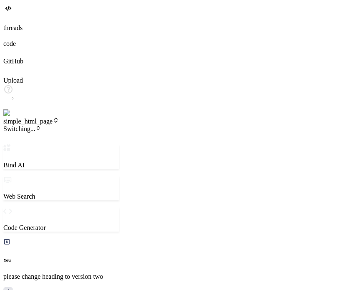
type textarea "no"
type textarea "x"
type textarea "now"
type textarea "x"
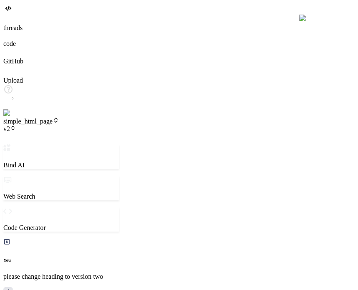
type textarea "now"
type textarea "x"
type textarea "now c"
type textarea "x"
type textarea "now chan"
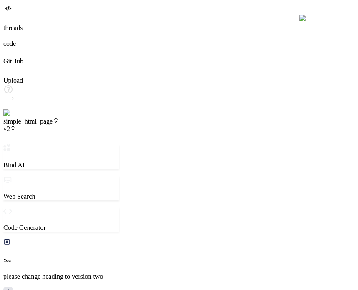
type textarea "x"
type textarea "now chanm"
type textarea "x"
type textarea "now chanmg"
type textarea "x"
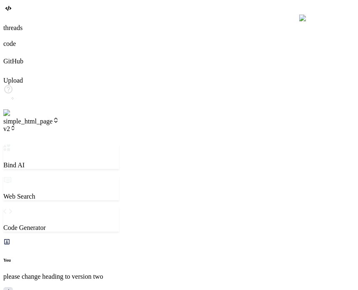
type textarea "now chanmge"
type textarea "x"
type textarea "now chanmge"
type textarea "x"
type textarea "now chanmge t"
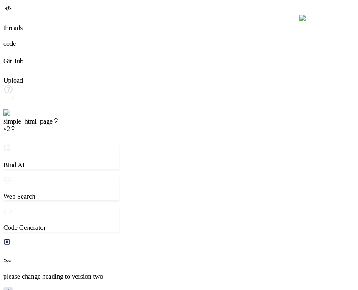
type textarea "x"
type textarea "now chanmge to"
type textarea "x"
type textarea "now chanmge to"
type textarea "x"
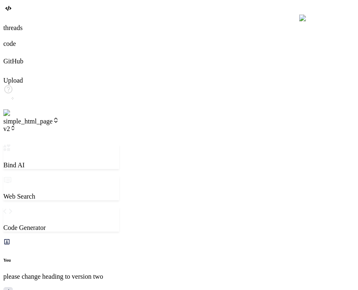
type textarea "now chanmge to v"
type textarea "x"
type textarea "now chanmge to ve"
type textarea "x"
type textarea "now chanmge to ver"
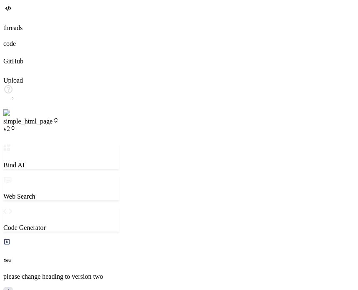
scroll to position [416, 0]
type textarea "x"
type textarea "now chanmge to vers"
type textarea "x"
type textarea "now chanmge to versi"
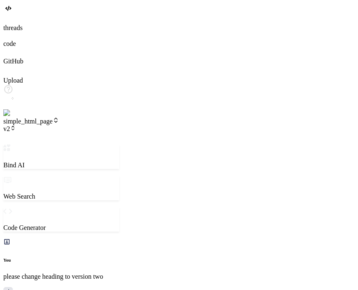
type textarea "x"
type textarea "now chanmge to versio"
type textarea "x"
type textarea "now chanmge to version"
type textarea "x"
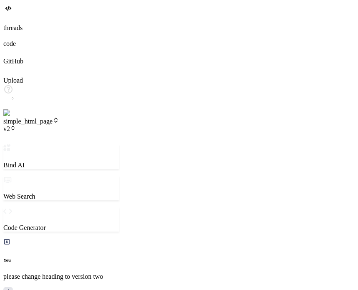
type textarea "now chanmge to version"
type textarea "x"
type textarea "now chanmge to version"
type textarea "x"
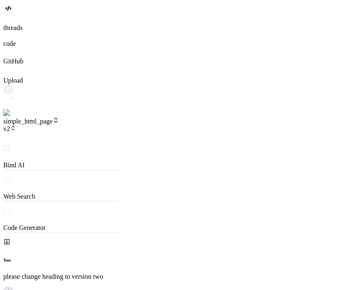
type textarea "now chanmge to versio"
type textarea "x"
type textarea "now chanmge to versi"
type textarea "x"
type textarea "now chanmge to vers"
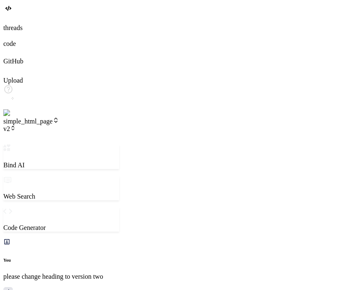
type textarea "x"
type textarea "now chanmge to ver"
type textarea "x"
type textarea "now chanmge to ve"
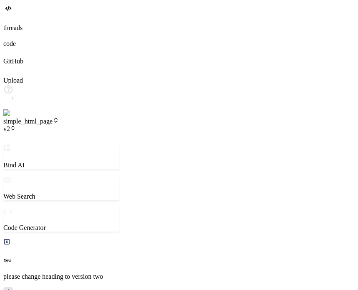
type textarea "x"
type textarea "now chanmge to v"
type textarea "x"
type textarea "now chanmge to"
type textarea "x"
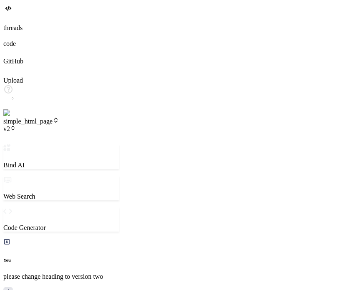
type textarea "now chanmge to s"
type textarea "x"
type textarea "now chanmge to su"
type textarea "x"
type textarea "now chanmge to sub"
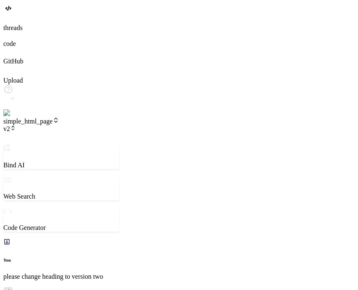
type textarea "x"
type textarea "now chanmge to sub"
type textarea "x"
type textarea "now chanmge to sub 1"
type textarea "x"
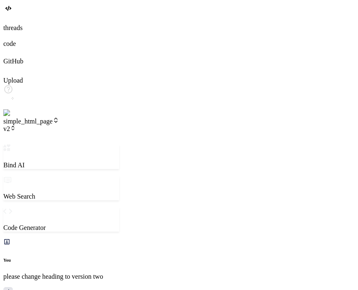
type textarea "now chanmge to sub 1"
type textarea "x"
type textarea "now chanmge to sub 1 o"
type textarea "x"
type textarea "now chanmge to sub 1 of"
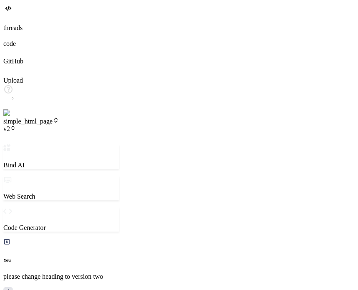
type textarea "x"
type textarea "now chanmge to sub 1 of"
type textarea "x"
type textarea "now chanmge to sub 1 of 2"
type textarea "x"
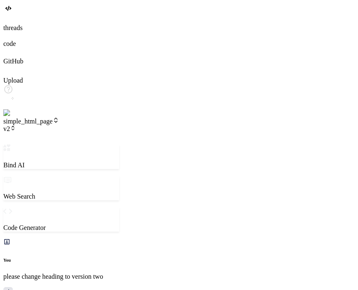
scroll to position [1030, 0]
click at [16, 125] on span "v2" at bounding box center [9, 128] width 13 height 7
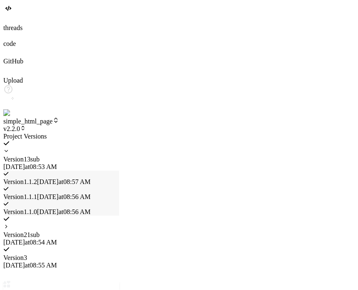
scroll to position [1011, 0]
click at [119, 133] on div at bounding box center [61, 133] width 116 height 0
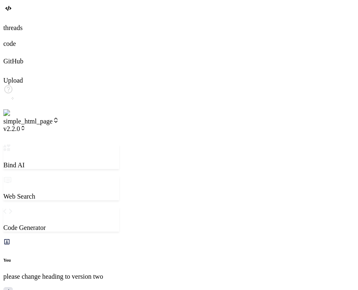
click at [26, 125] on span "v2.2.0" at bounding box center [14, 128] width 23 height 7
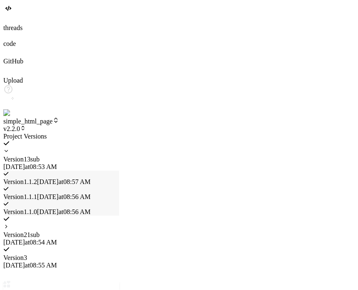
click at [110, 133] on div at bounding box center [61, 133] width 116 height 0
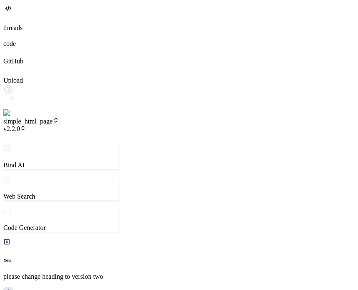
click at [111, 117] on header "simple_html_page v2.2.0 Created with Pixso." at bounding box center [61, 131] width 116 height 28
click at [26, 125] on span "v2.2.0" at bounding box center [14, 128] width 23 height 7
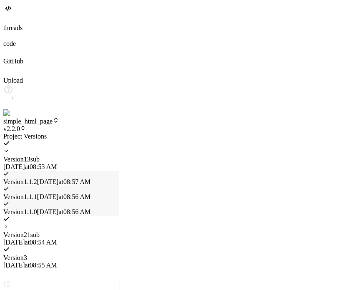
click at [27, 254] on span "Version 3" at bounding box center [15, 257] width 24 height 7
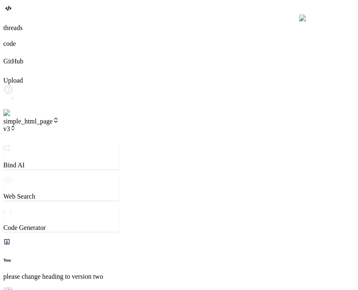
scroll to position [1057, 0]
type textarea "x"
type textarea "n"
type textarea "x"
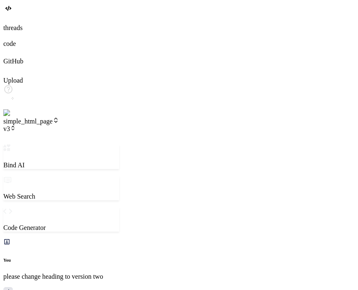
type textarea "no"
type textarea "x"
type textarea "now"
type textarea "x"
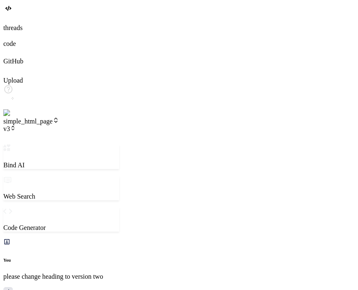
type textarea "now c"
type textarea "x"
type textarea "now ch"
type textarea "x"
type textarea "now cha"
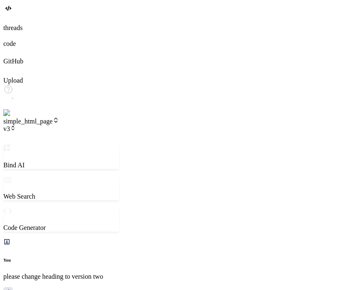
type textarea "x"
type textarea "now chan"
type textarea "x"
type textarea "now [PERSON_NAME]"
type textarea "x"
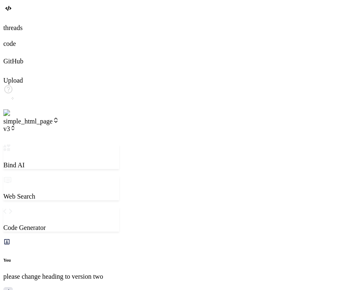
type textarea "now change"
type textarea "x"
type textarea "now change"
type textarea "x"
type textarea "now change t"
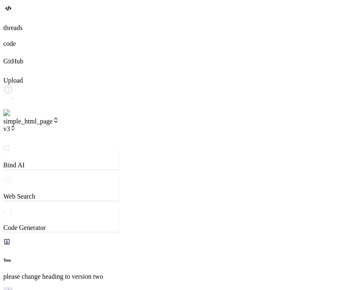
scroll to position [1402, 0]
type textarea "x"
type textarea "now change to"
type textarea "x"
type textarea "now change to"
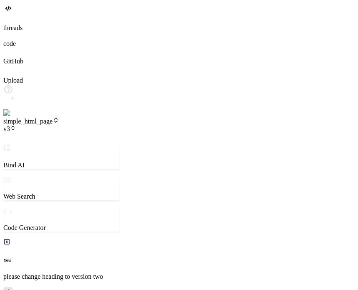
type textarea "x"
type textarea "now change to v"
type textarea "x"
type textarea "now change to ve"
type textarea "x"
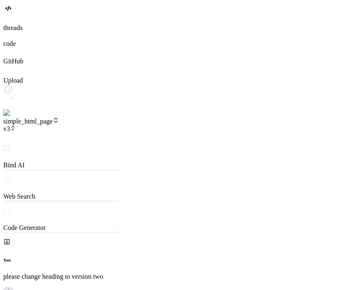
type textarea "now change to ver"
type textarea "x"
type textarea "now change to veri"
type textarea "x"
type textarea "now change to verio"
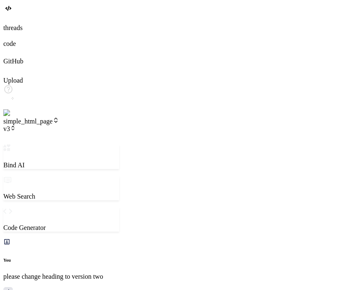
type textarea "x"
type textarea "now change to veri"
type textarea "x"
type textarea "now change to ver"
type textarea "x"
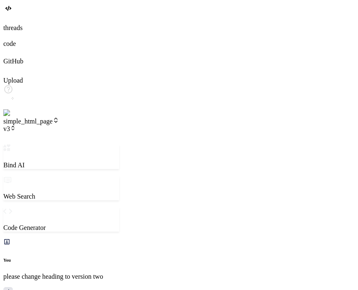
type textarea "now change to vers"
type textarea "x"
type textarea "now change to versi"
type textarea "x"
type textarea "now change to versio"
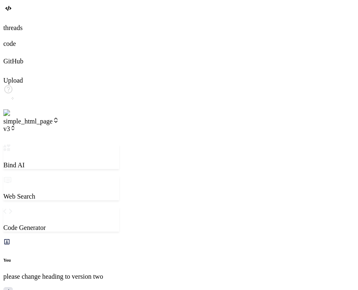
type textarea "x"
type textarea "now change to versio"
type textarea "x"
type textarea "now change to versio"
type textarea "x"
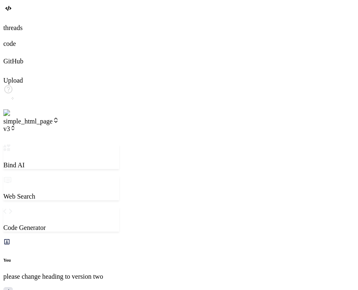
type textarea "now change to version"
type textarea "x"
type textarea "now change to version"
type textarea "x"
type textarea "now change to version 4"
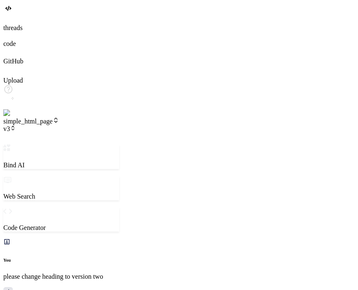
type textarea "x"
click at [16, 125] on span "v3" at bounding box center [9, 128] width 13 height 7
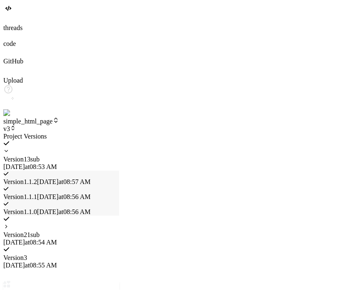
type textarea "x"
type textarea "<h1>Version 4</h1> </body> </html>"
click at [57, 285] on span "[DATE] 08:59 AM" at bounding box center [29, 288] width 53 height 7
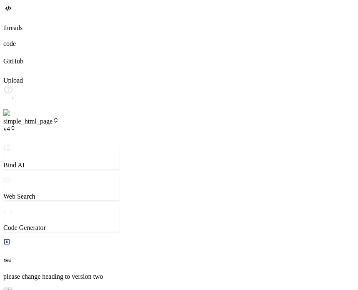
scroll to position [1382, 0]
click at [16, 125] on span "v4" at bounding box center [9, 128] width 13 height 7
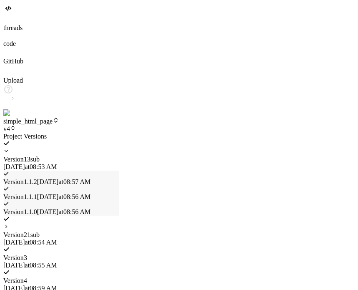
click at [27, 254] on span "Version 3" at bounding box center [15, 257] width 24 height 7
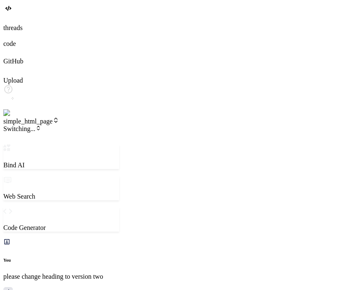
scroll to position [1346, 0]
type textarea "x"
type textarea "c"
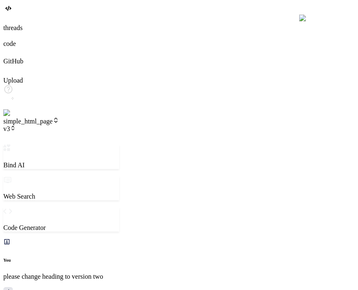
type textarea "x"
type textarea "ch"
type textarea "x"
type textarea "chn"
type textarea "x"
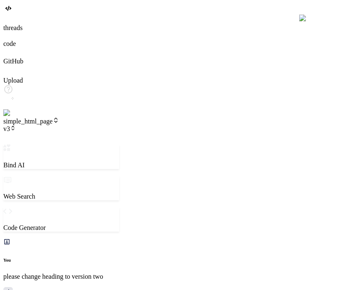
type textarea "chna"
type textarea "x"
type textarea "chnag"
type textarea "x"
type textarea "chnage"
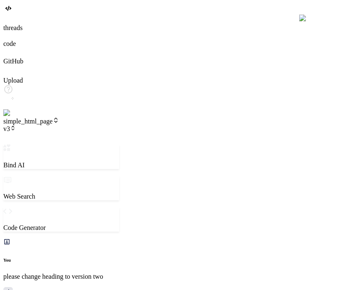
type textarea "x"
type textarea "chnage"
type textarea "x"
type textarea "chnage t"
type textarea "x"
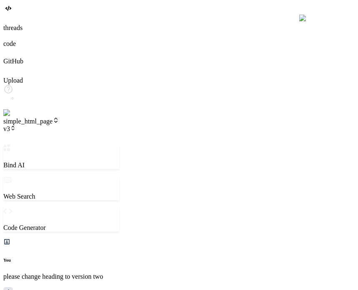
type textarea "chnage ti"
type textarea "x"
type textarea "chnage ti"
type textarea "x"
type textarea "chnage ti s"
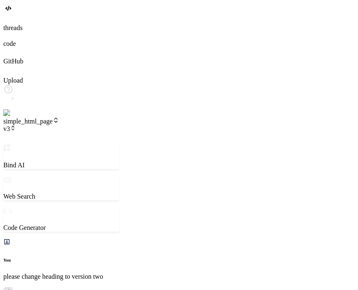
type textarea "x"
type textarea "chnage ti su"
type textarea "x"
type textarea "chnage ti sub"
type textarea "x"
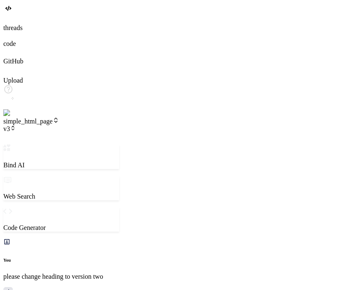
type textarea "chnage ti sub"
type textarea "x"
type textarea "chnage ti sub 1"
type textarea "x"
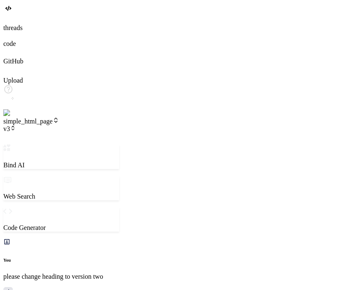
type textarea "chnage ti sub 1"
type textarea "x"
type textarea "chnage ti sub 1 o"
type textarea "x"
type textarea "chnage ti sub 1 of"
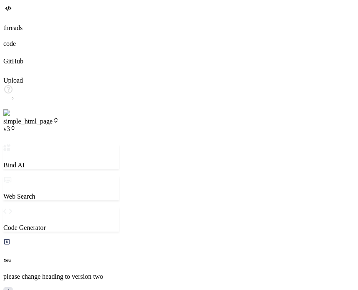
type textarea "x"
type textarea "chnage ti sub 1 of"
type textarea "x"
type textarea "chnage ti sub 1 of 3"
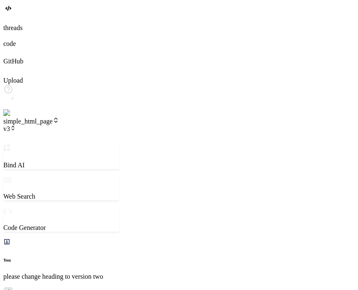
type textarea "x"
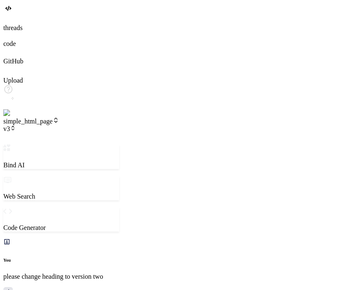
type textarea "x"
type textarea "<body> <h1>Sub Version 1 of 3</h1> </body> </html>"
click at [26, 125] on span "v3.3.0" at bounding box center [14, 128] width 23 height 7
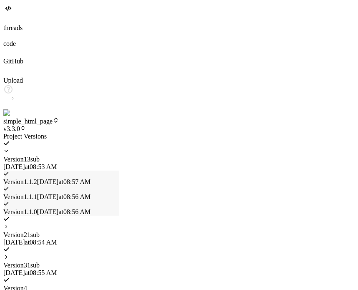
click at [9, 254] on icon at bounding box center [6, 257] width 6 height 6
click at [91, 284] on span "[DATE] 08:59 AM" at bounding box center [63, 287] width 53 height 7
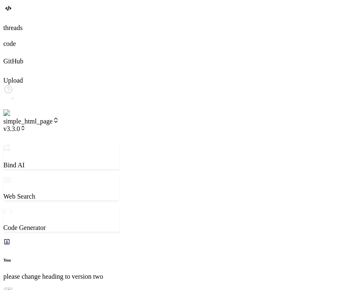
click at [26, 125] on span "v3.3.0" at bounding box center [14, 128] width 23 height 7
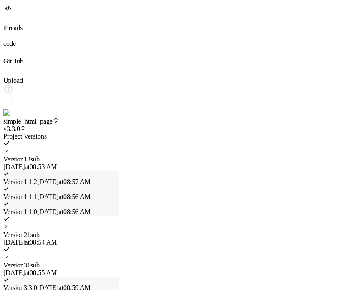
click at [9, 224] on icon at bounding box center [6, 227] width 6 height 6
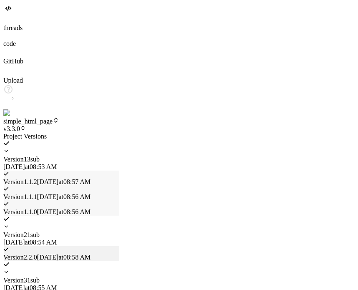
scroll to position [0, 0]
click at [119, 133] on div at bounding box center [61, 133] width 116 height 0
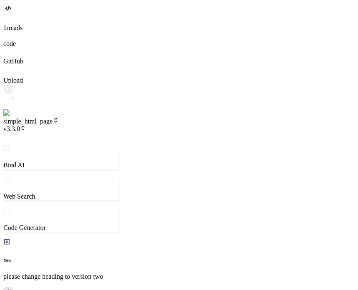
scroll to position [1588, 0]
click at [59, 118] on span "simple_html_page" at bounding box center [31, 121] width 56 height 7
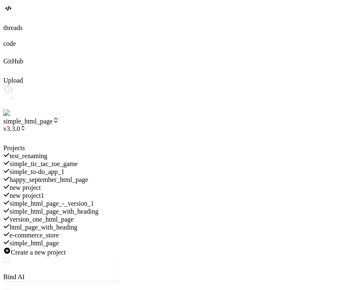
scroll to position [13, 0]
click at [119, 144] on div at bounding box center [61, 144] width 116 height 0
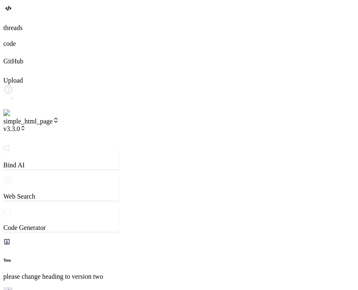
click at [9, 117] on div "threads code GitHub Upload" at bounding box center [179, 59] width 352 height 113
click at [15, 117] on img at bounding box center [16, 113] width 27 height 8
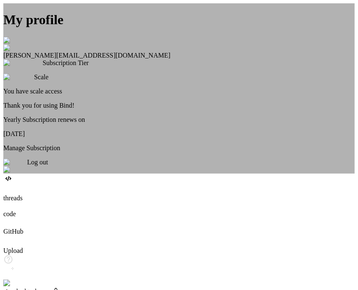
click at [195, 174] on div "Log out" at bounding box center [179, 166] width 352 height 15
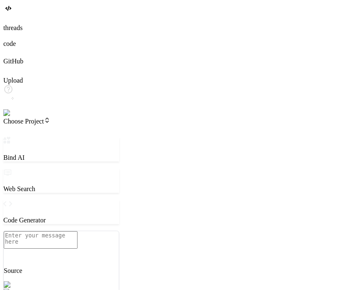
scroll to position [0, 0]
click at [14, 117] on img at bounding box center [14, 113] width 23 height 8
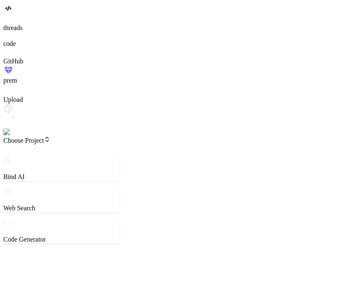
click at [15, 136] on img at bounding box center [16, 133] width 27 height 8
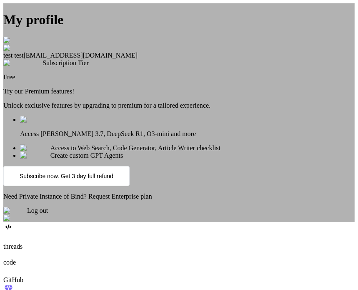
click at [113, 179] on p "Subscribe now. Get 3 day full refund" at bounding box center [67, 176] width 94 height 7
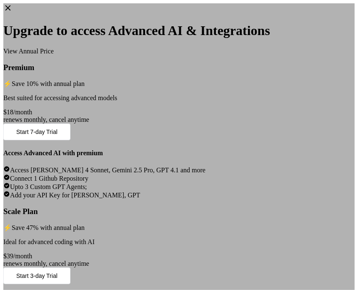
click at [58, 272] on span "Start 3-day Trial" at bounding box center [36, 275] width 41 height 7
type textarea "x"
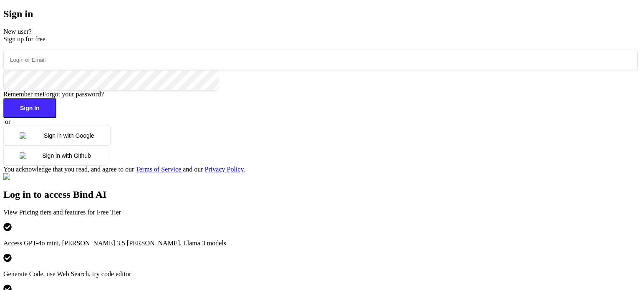
click at [135, 43] on div "Sign up for free" at bounding box center [320, 39] width 634 height 8
click at [136, 43] on div "Sign up for free" at bounding box center [320, 39] width 634 height 8
click at [151, 43] on div "Sign up for free" at bounding box center [320, 39] width 634 height 8
click at [149, 70] on input "email" at bounding box center [320, 60] width 634 height 20
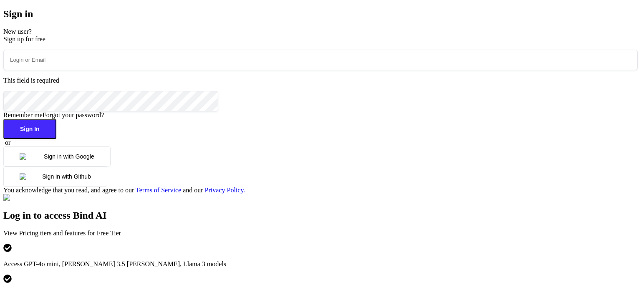
click at [139, 43] on div "Sign up for free" at bounding box center [320, 39] width 634 height 8
click at [145, 43] on div "Sign up for free" at bounding box center [320, 39] width 634 height 8
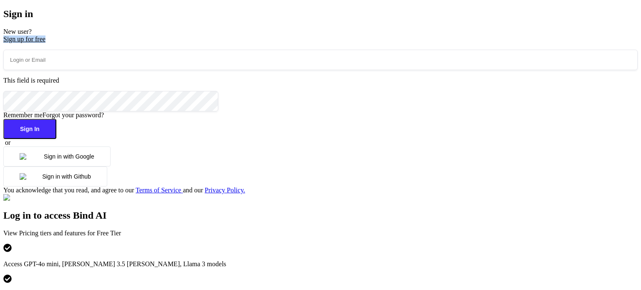
click at [145, 43] on div "Sign up for free" at bounding box center [320, 39] width 634 height 8
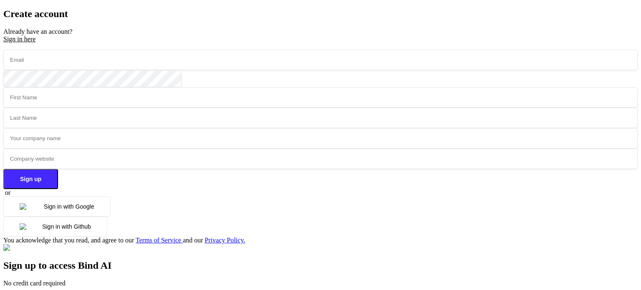
click at [202, 66] on input "email" at bounding box center [320, 60] width 634 height 20
paste input "testbindtest151"
type input "testbindtest151@mailinator.com"
click at [171, 108] on input "text" at bounding box center [320, 97] width 634 height 20
type input "test"
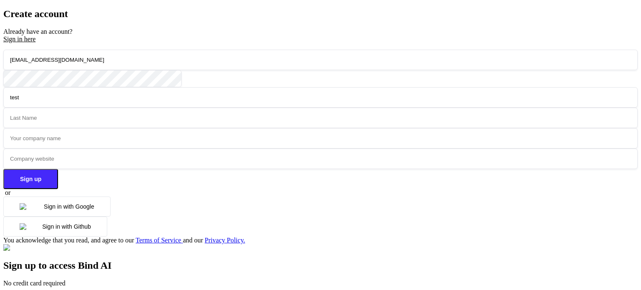
click at [214, 117] on input "text" at bounding box center [320, 118] width 634 height 20
type input "test"
click at [174, 141] on input "text" at bounding box center [320, 138] width 634 height 20
type input "test"
click at [168, 157] on input "text" at bounding box center [320, 159] width 634 height 20
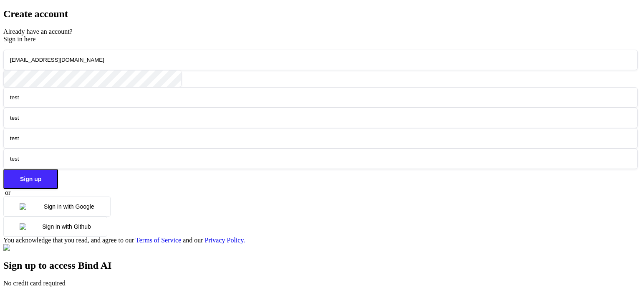
type input "test"
click at [58, 183] on button "Sign up" at bounding box center [30, 179] width 55 height 20
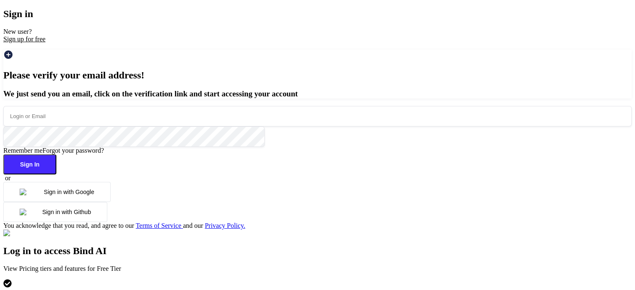
click at [139, 114] on input "email" at bounding box center [317, 116] width 628 height 20
paste input "testbindtest151"
type input "[EMAIL_ADDRESS][DOMAIN_NAME]"
click at [56, 174] on button "Sign In" at bounding box center [29, 164] width 53 height 20
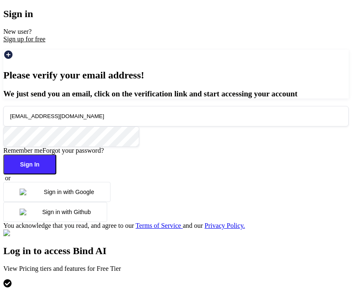
click at [56, 174] on button "Sign In" at bounding box center [29, 164] width 53 height 20
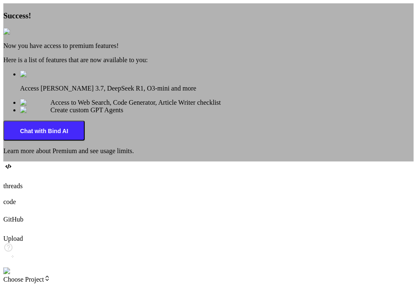
click at [24, 35] on img at bounding box center [13, 32] width 20 height 8
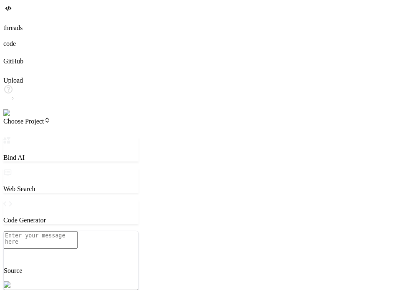
click at [13, 117] on img at bounding box center [16, 113] width 27 height 8
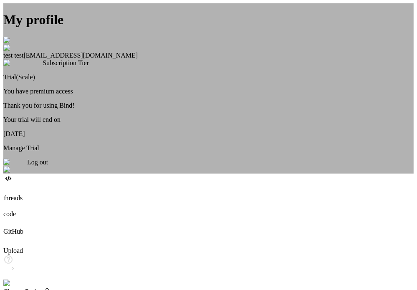
click at [139, 167] on div "My profile test test [EMAIL_ADDRESS][DOMAIN_NAME] Subscription Tier Trial(Scale…" at bounding box center [208, 88] width 410 height 170
click at [87, 174] on div "My profile test test [EMAIL_ADDRESS][DOMAIN_NAME] Subscription Tier Trial(Scale…" at bounding box center [208, 88] width 410 height 170
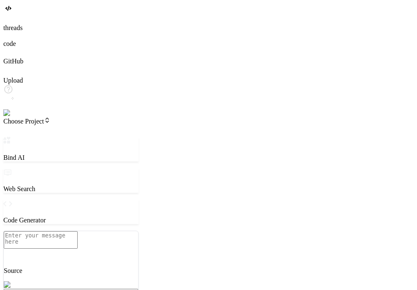
click at [78, 245] on textarea at bounding box center [41, 240] width 74 height 18
type textarea "x"
type textarea "h"
type textarea "x"
type textarea "hi"
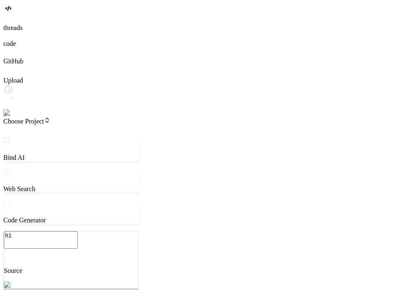
type textarea "x"
click at [13, 117] on img at bounding box center [16, 113] width 27 height 8
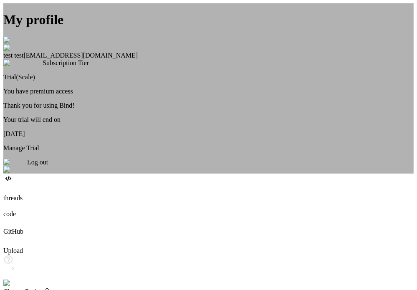
click at [107, 168] on div "My profile test test [EMAIL_ADDRESS][DOMAIN_NAME] Subscription Tier Trial(Scale…" at bounding box center [208, 88] width 410 height 170
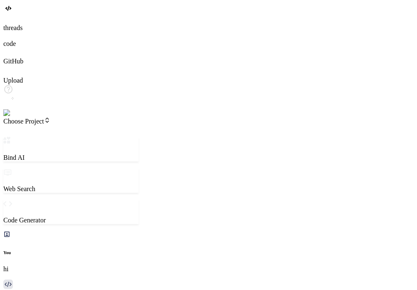
type textarea "x"
type textarea "h"
type textarea "x"
type textarea "hi"
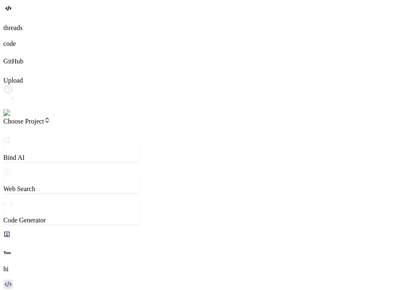
type textarea "x"
type textarea "h"
type textarea "x"
type textarea "hi"
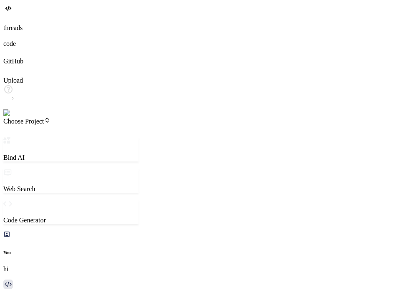
type textarea "x"
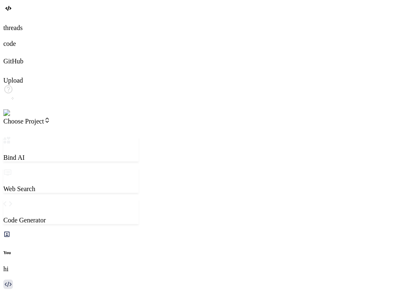
scroll to position [51, 0]
click at [15, 117] on img at bounding box center [16, 113] width 27 height 8
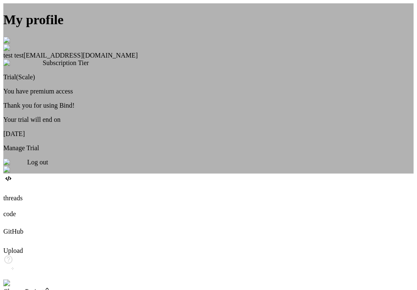
click at [214, 174] on div "Log out" at bounding box center [208, 166] width 410 height 15
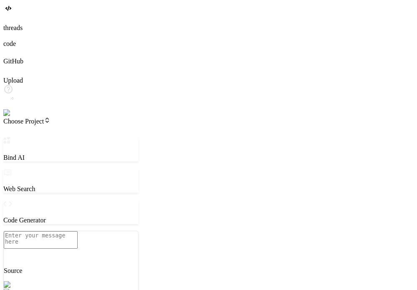
type textarea "x"
